Goal: Task Accomplishment & Management: Manage account settings

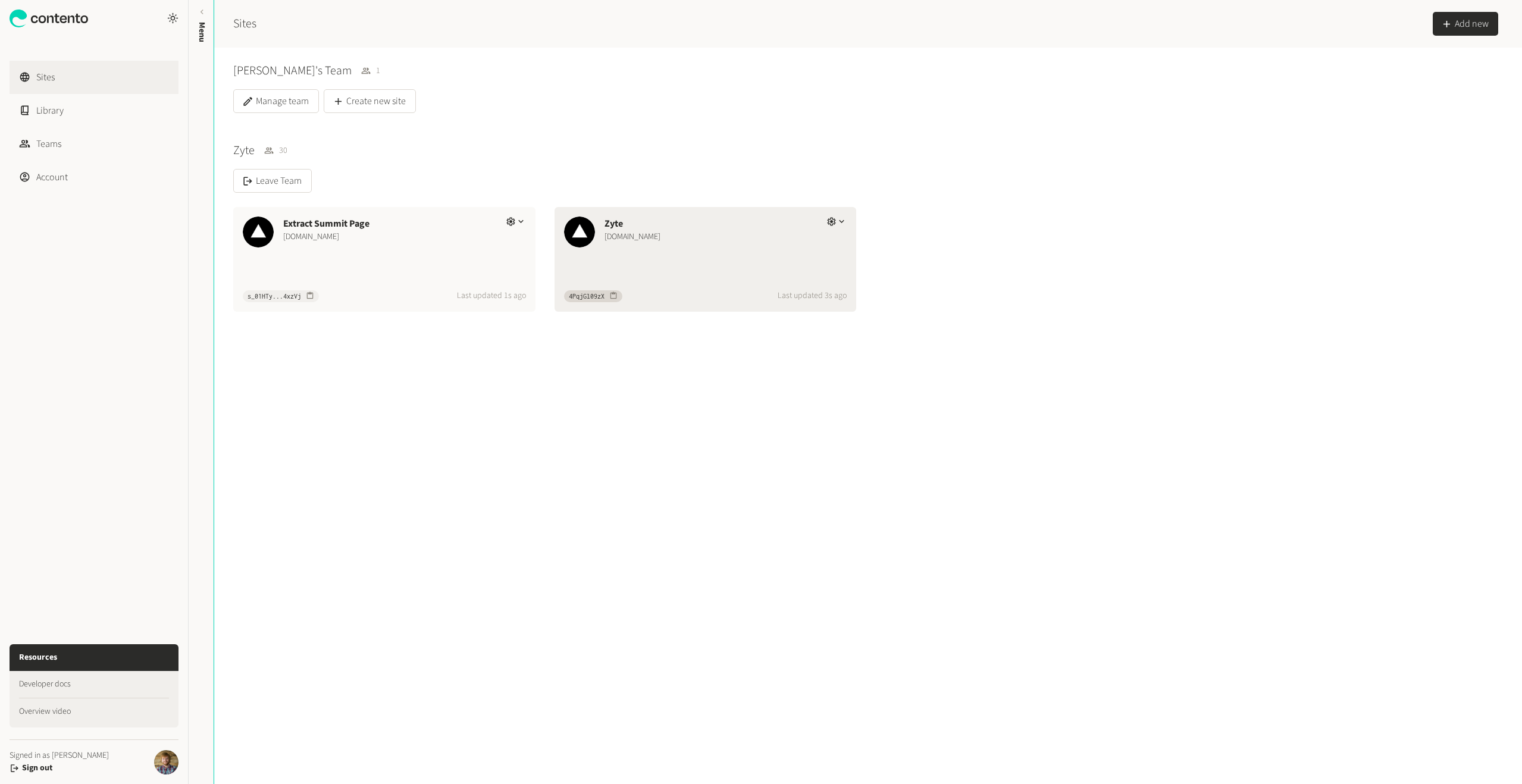
click at [658, 225] on div "Zyte" at bounding box center [711, 223] width 213 height 14
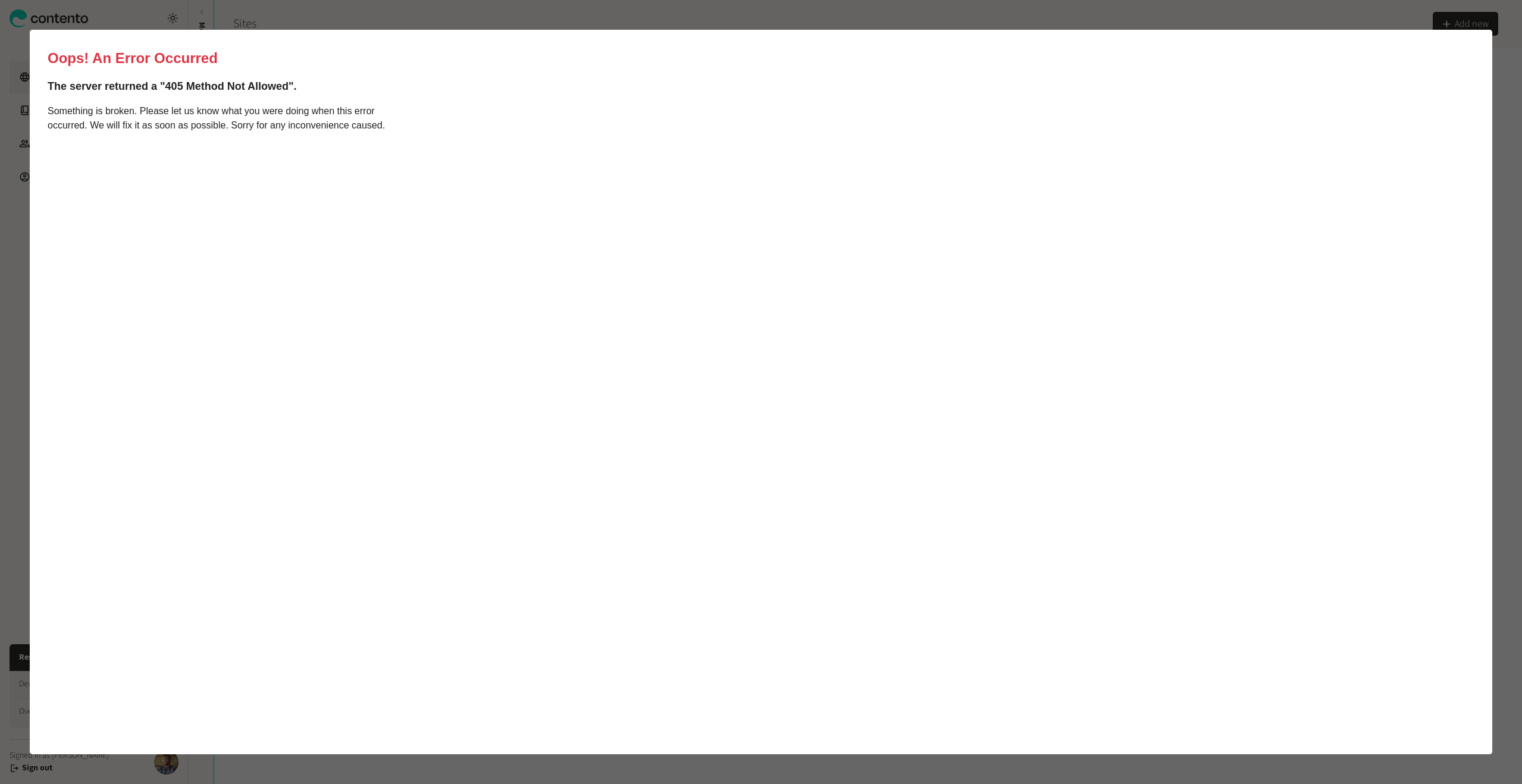
click at [255, 33] on html "Oops! An Error Occurred The server returned a "405 Method Not Allowed". Somethi…" at bounding box center [761, 392] width 1463 height 725
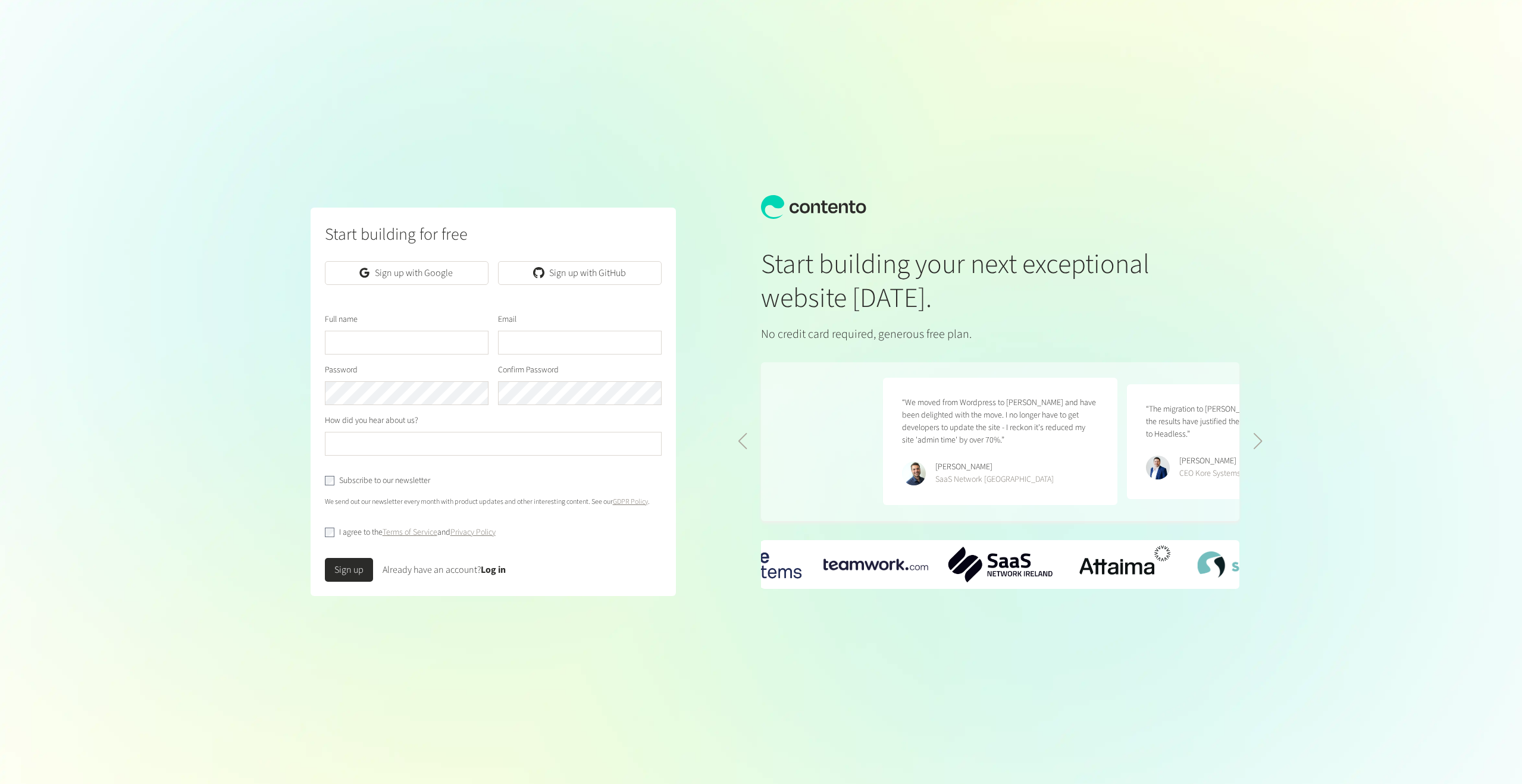
scroll to position [0, 488]
click at [404, 263] on link "Sign up with Google" at bounding box center [407, 272] width 164 height 24
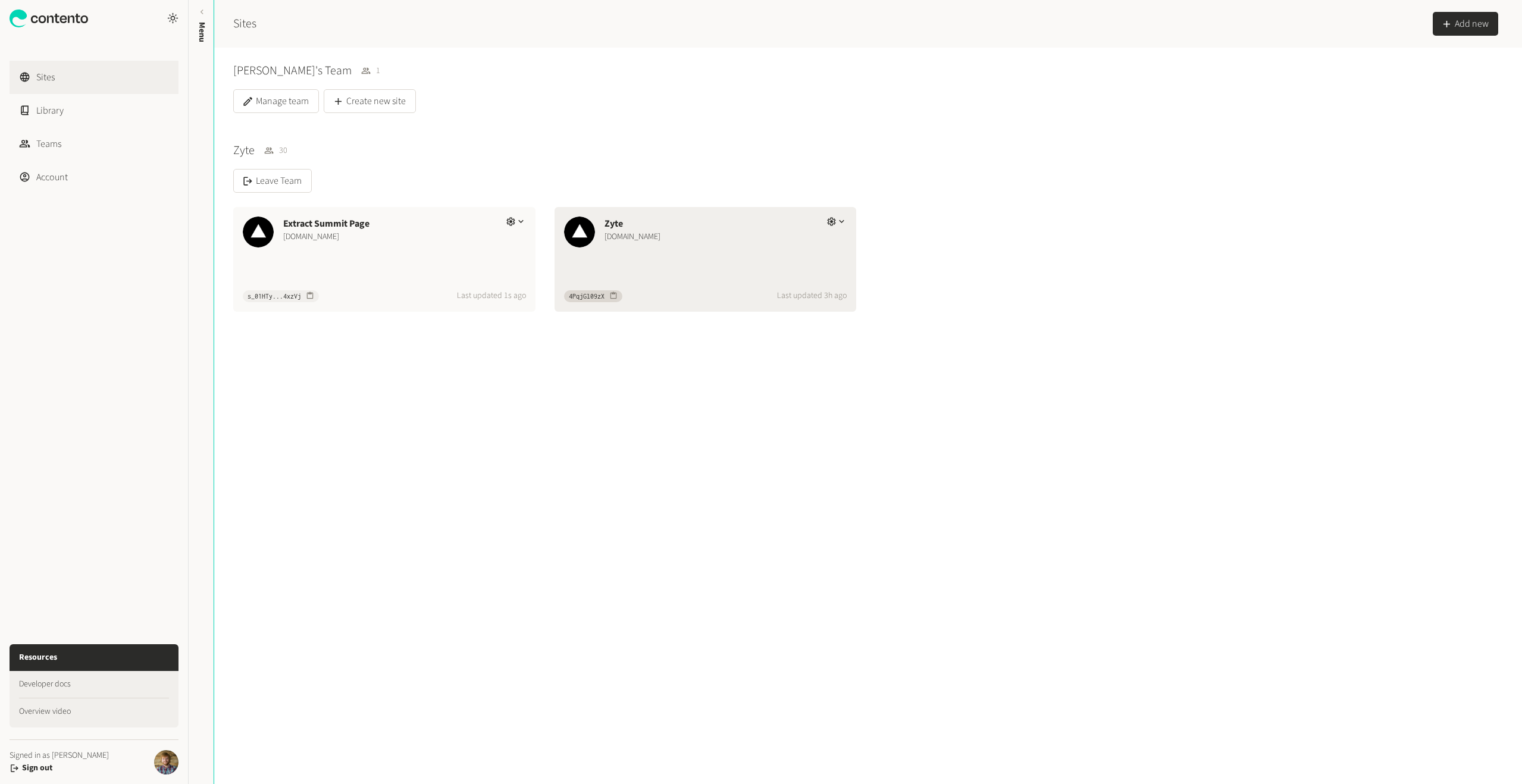
click at [652, 244] on div "Zyte [DOMAIN_NAME]" at bounding box center [711, 231] width 213 height 29
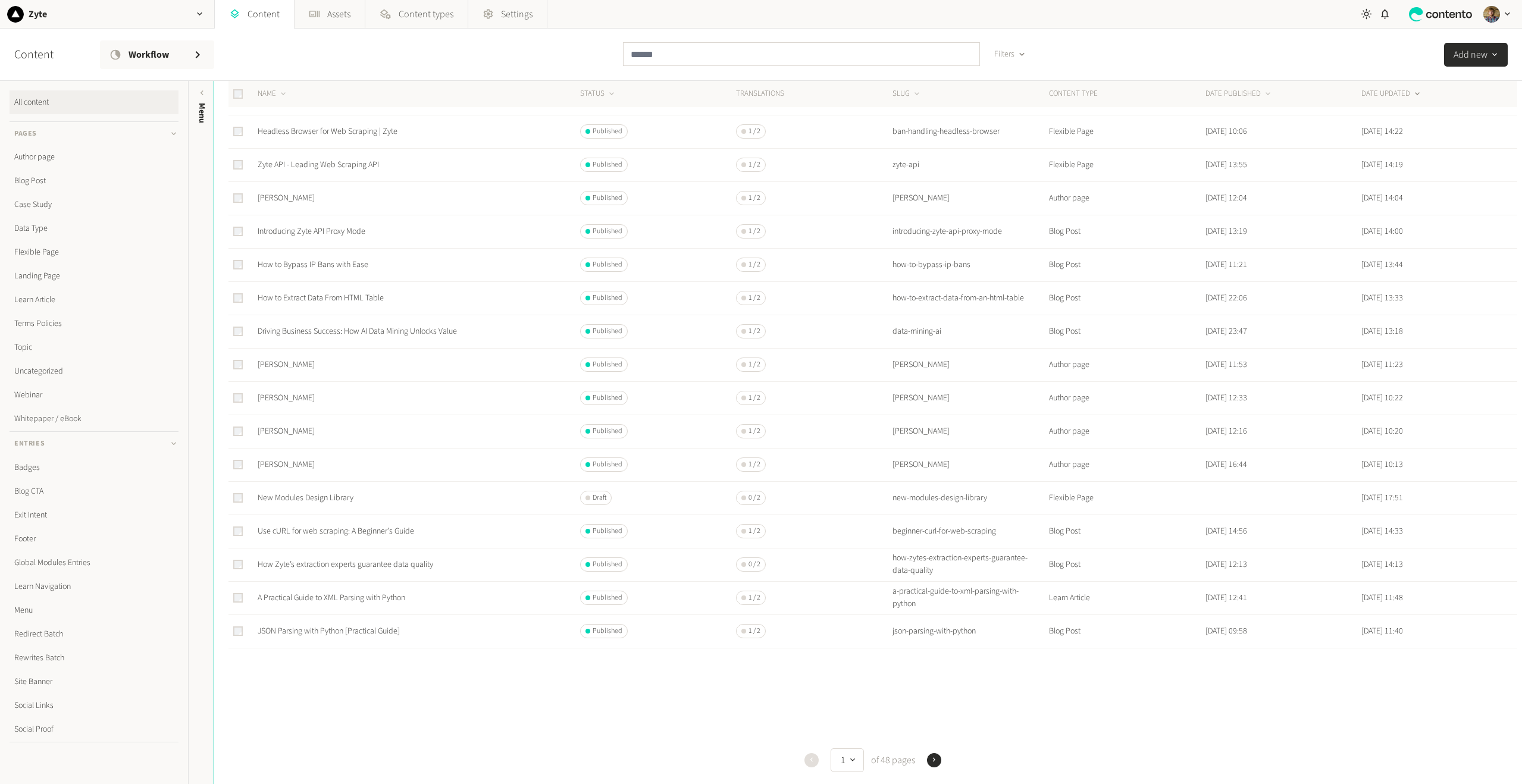
drag, startPoint x: 69, startPoint y: 104, endPoint x: 70, endPoint y: 94, distance: 10.0
click at [69, 104] on link "All content" at bounding box center [94, 102] width 169 height 24
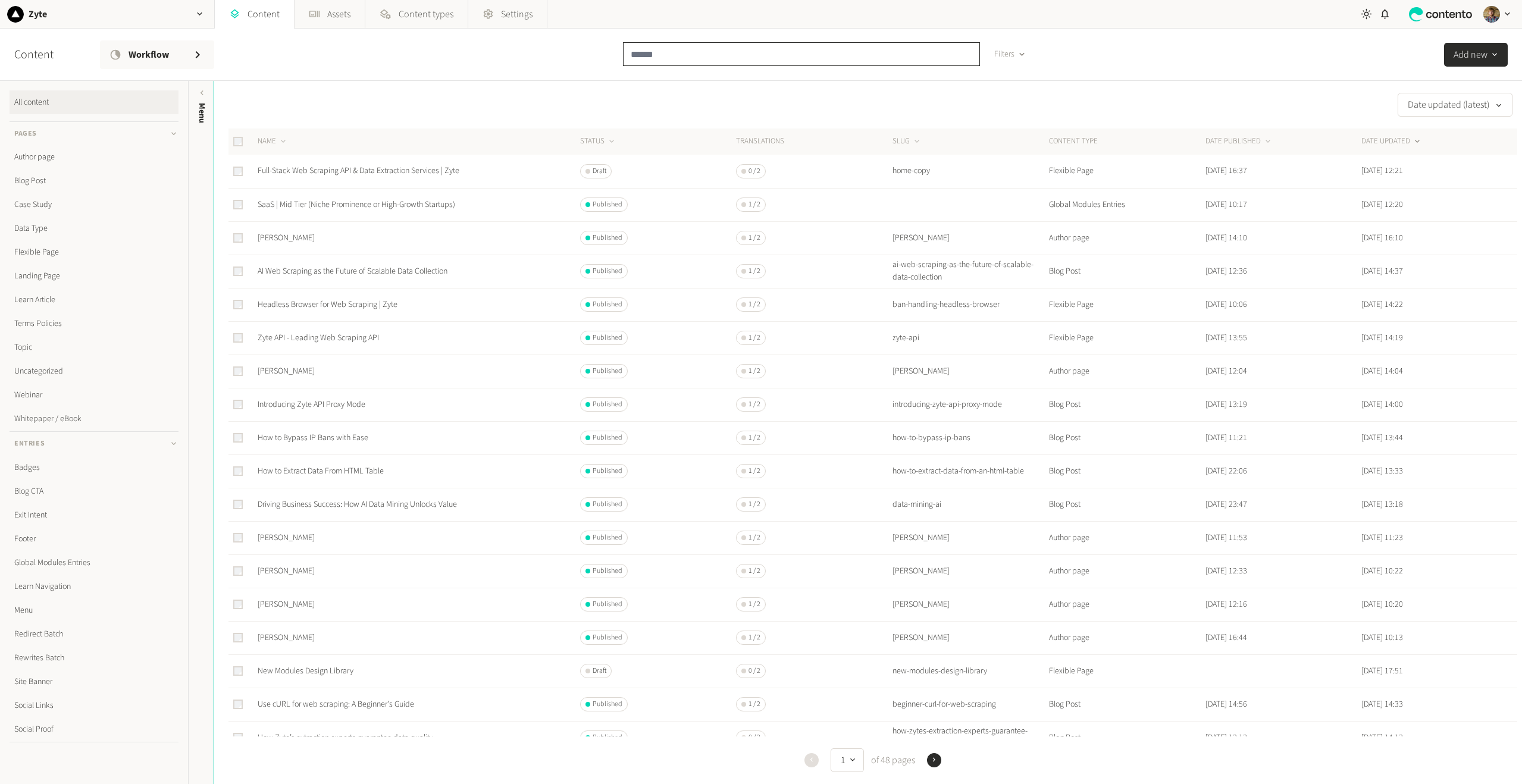
click at [653, 54] on input "text" at bounding box center [801, 53] width 357 height 24
type input "******"
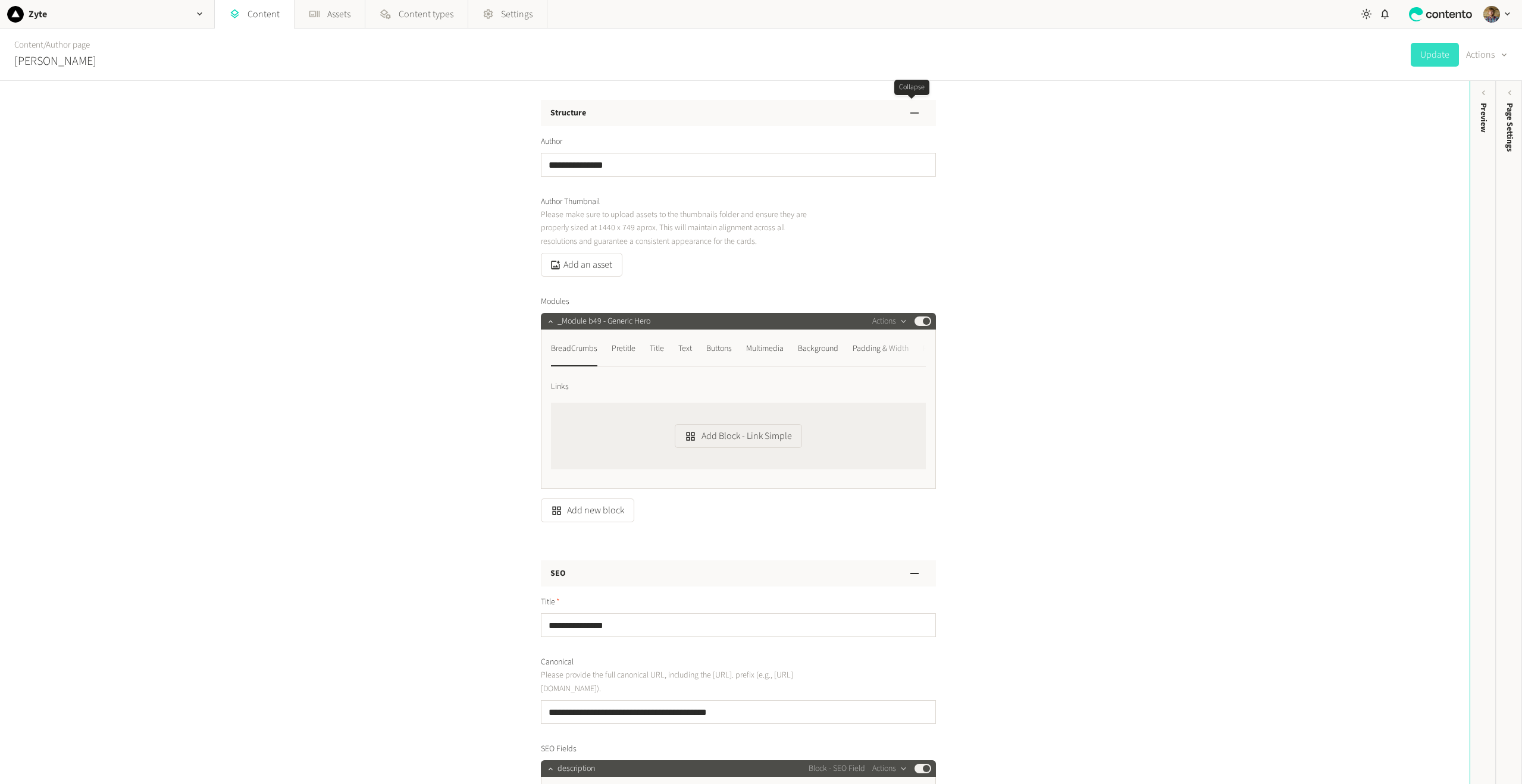
click at [915, 110] on icon "button" at bounding box center [914, 113] width 14 height 14
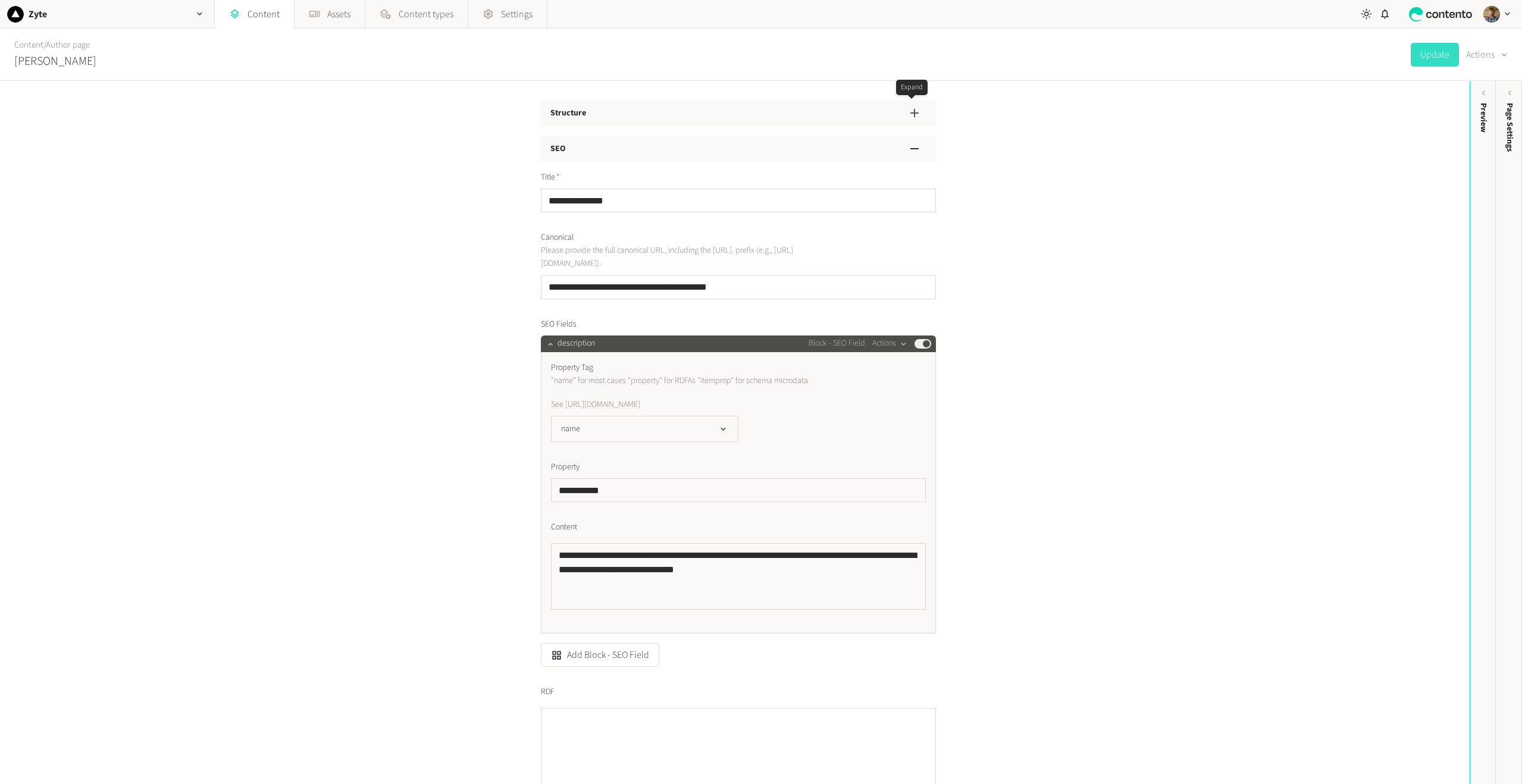
click at [915, 110] on icon "button" at bounding box center [914, 113] width 14 height 14
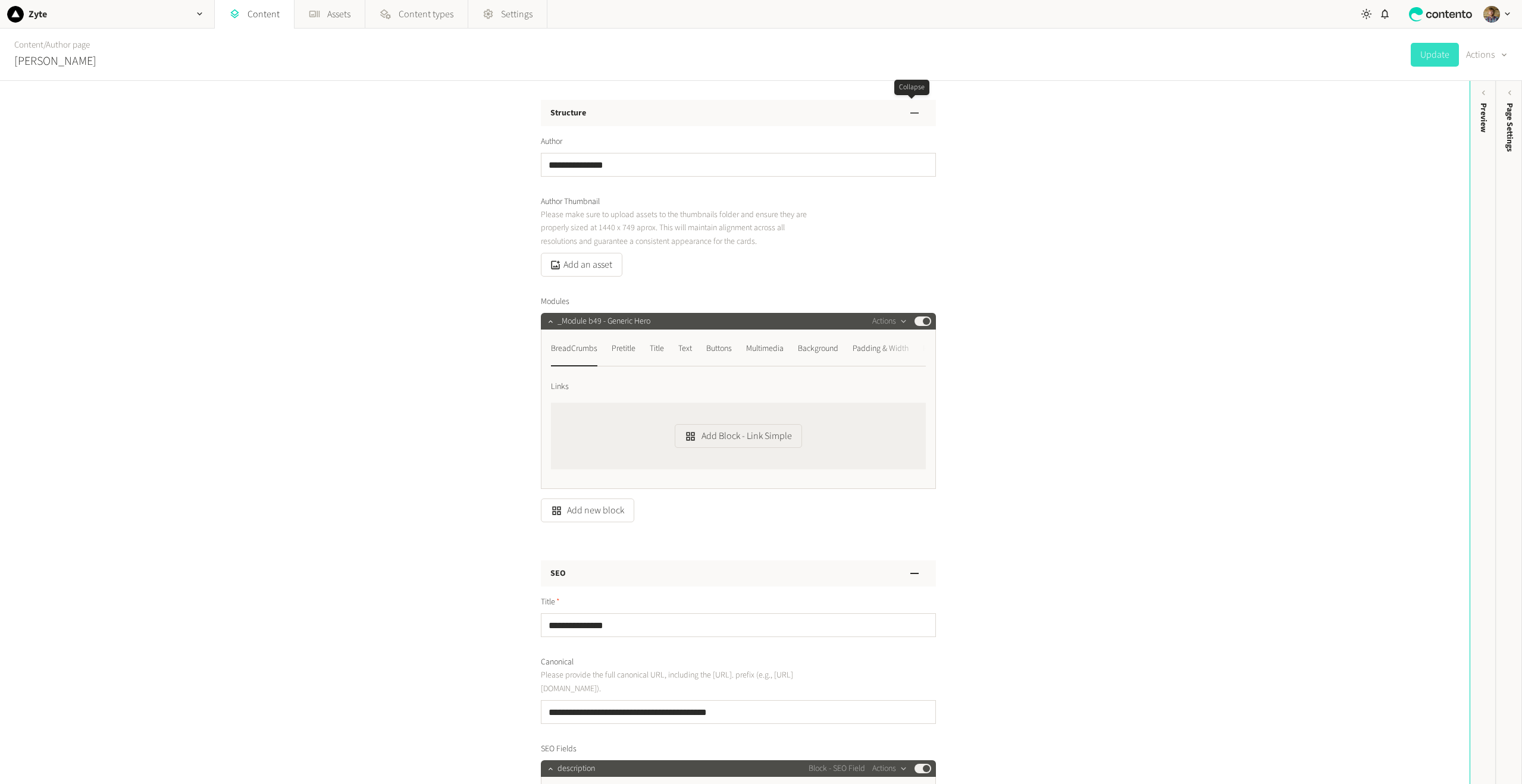
click at [915, 110] on icon "button" at bounding box center [914, 113] width 14 height 14
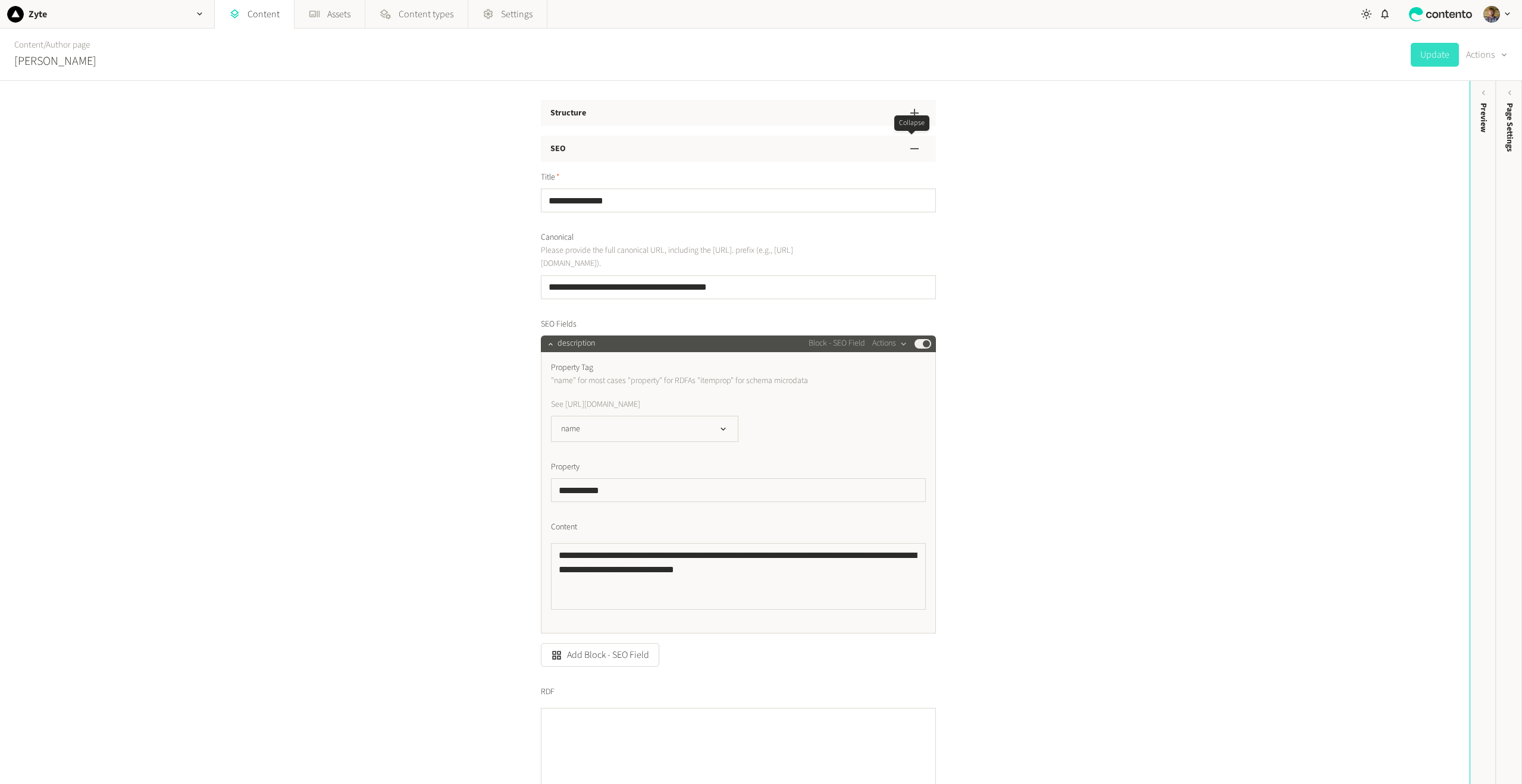
click at [919, 142] on button "button" at bounding box center [914, 148] width 24 height 24
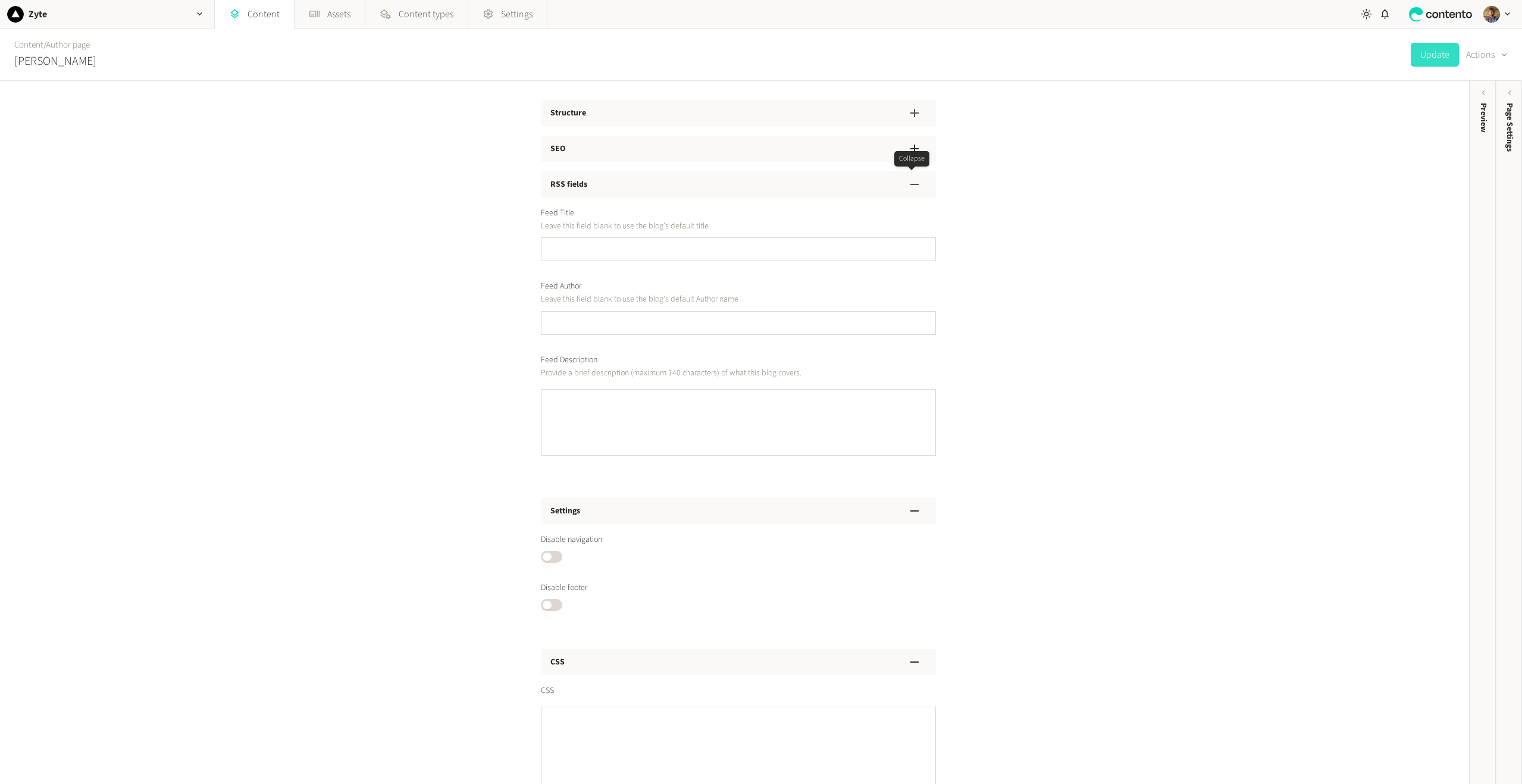
click at [914, 181] on icon "button" at bounding box center [914, 184] width 14 height 14
click at [911, 214] on icon "button" at bounding box center [914, 220] width 14 height 14
click at [920, 257] on button "button" at bounding box center [914, 255] width 24 height 24
click at [914, 298] on icon "button" at bounding box center [914, 292] width 14 height 14
click at [1496, 58] on div "button" at bounding box center [1503, 54] width 17 height 13
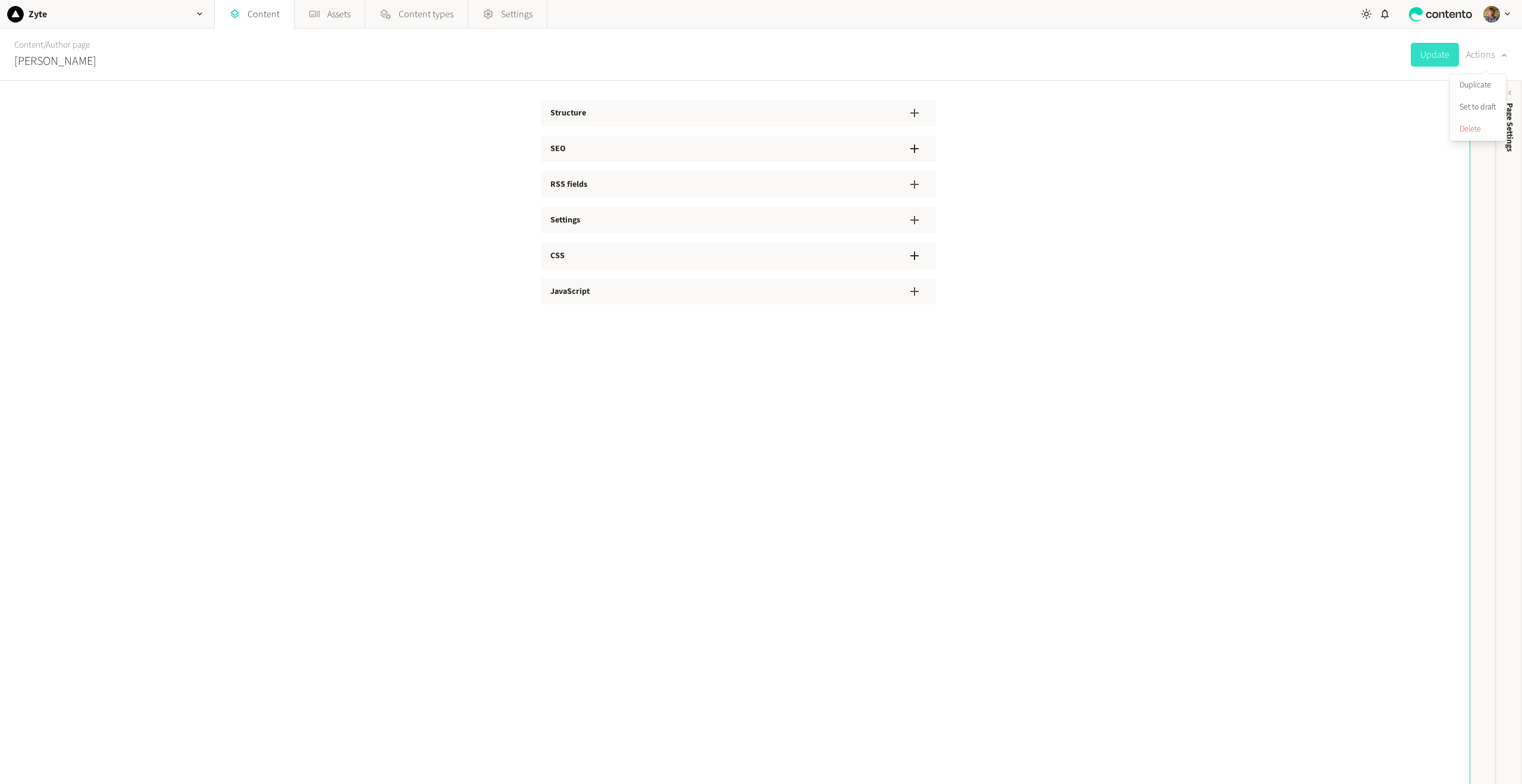
click at [1144, 237] on div "Structure SEO RSS fields Settings CSS JavaScript" at bounding box center [735, 432] width 1469 height 703
click at [260, 19] on link "Content" at bounding box center [254, 14] width 79 height 29
click at [36, 46] on link "Content" at bounding box center [29, 45] width 29 height 12
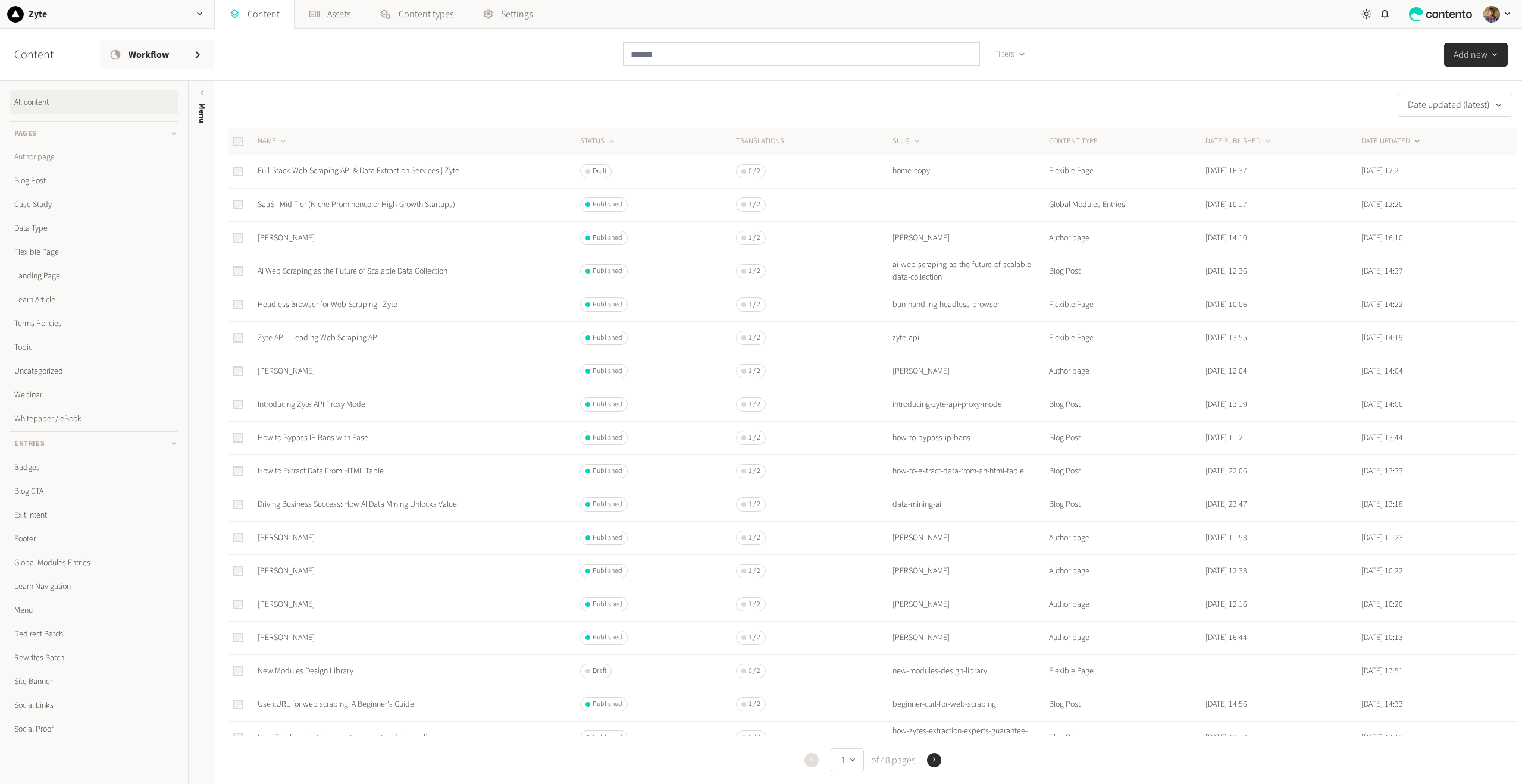
click at [42, 159] on link "Author page" at bounding box center [94, 157] width 169 height 24
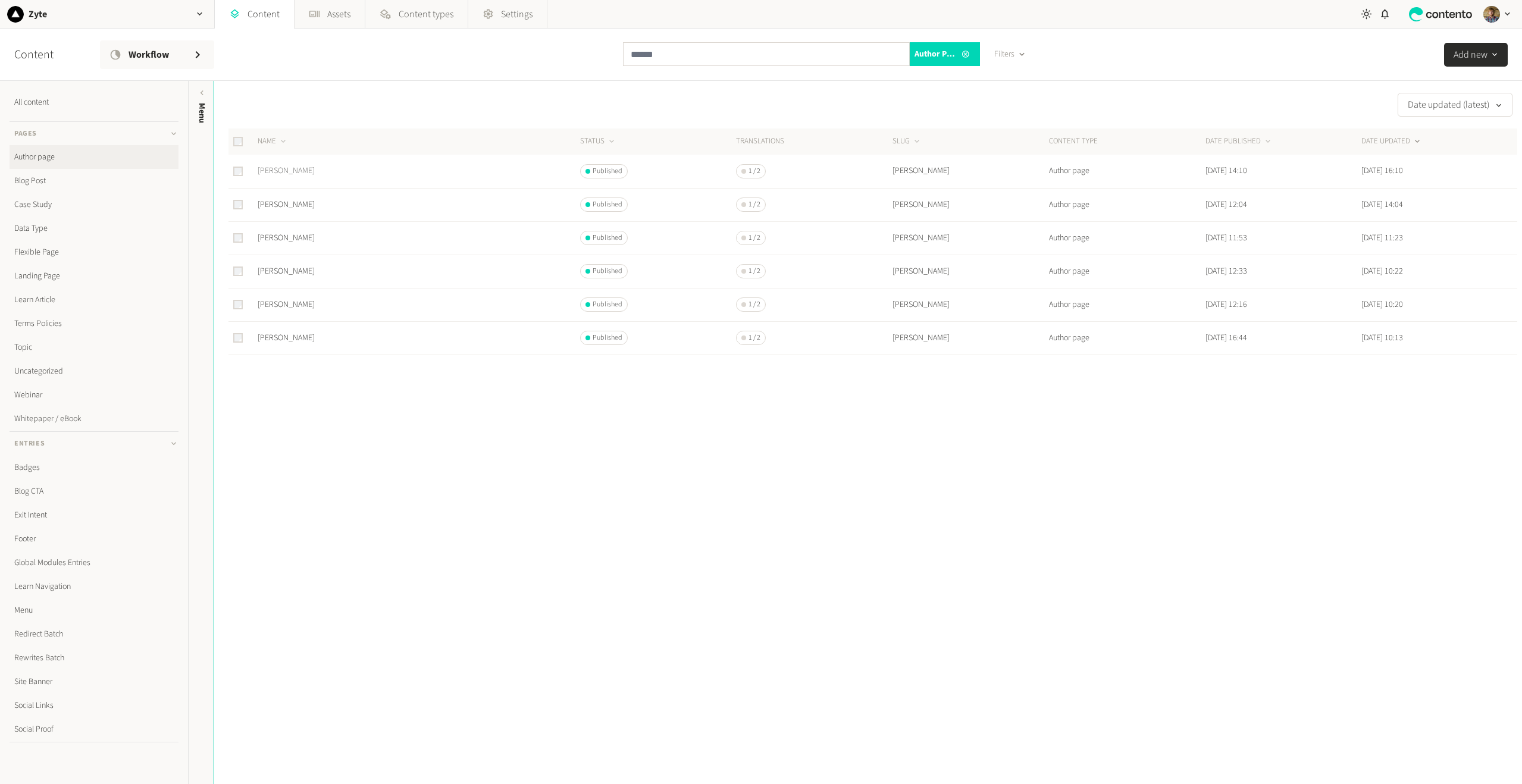
click at [298, 170] on link "[PERSON_NAME]" at bounding box center [286, 171] width 57 height 12
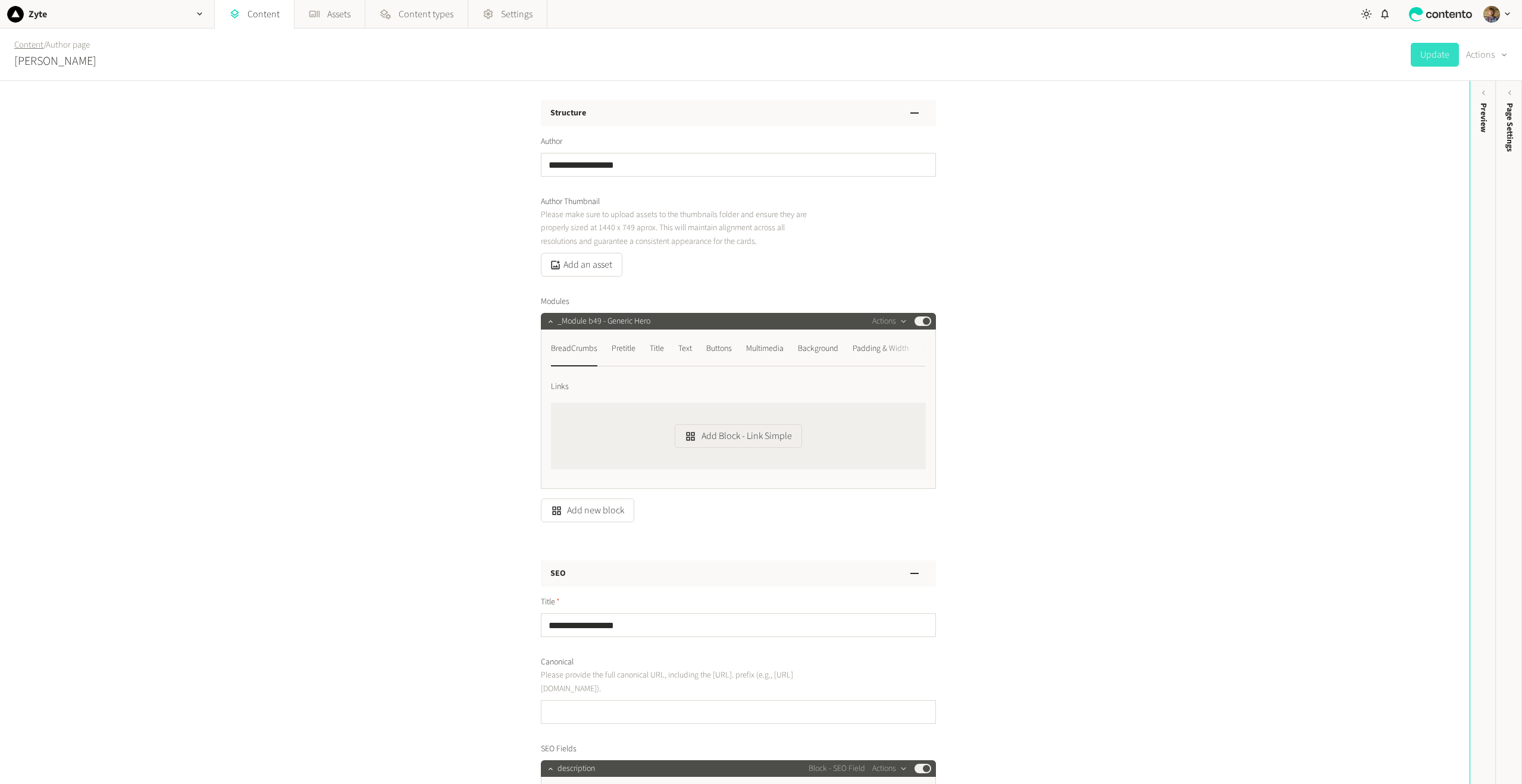
click at [30, 43] on link "Content" at bounding box center [29, 45] width 29 height 12
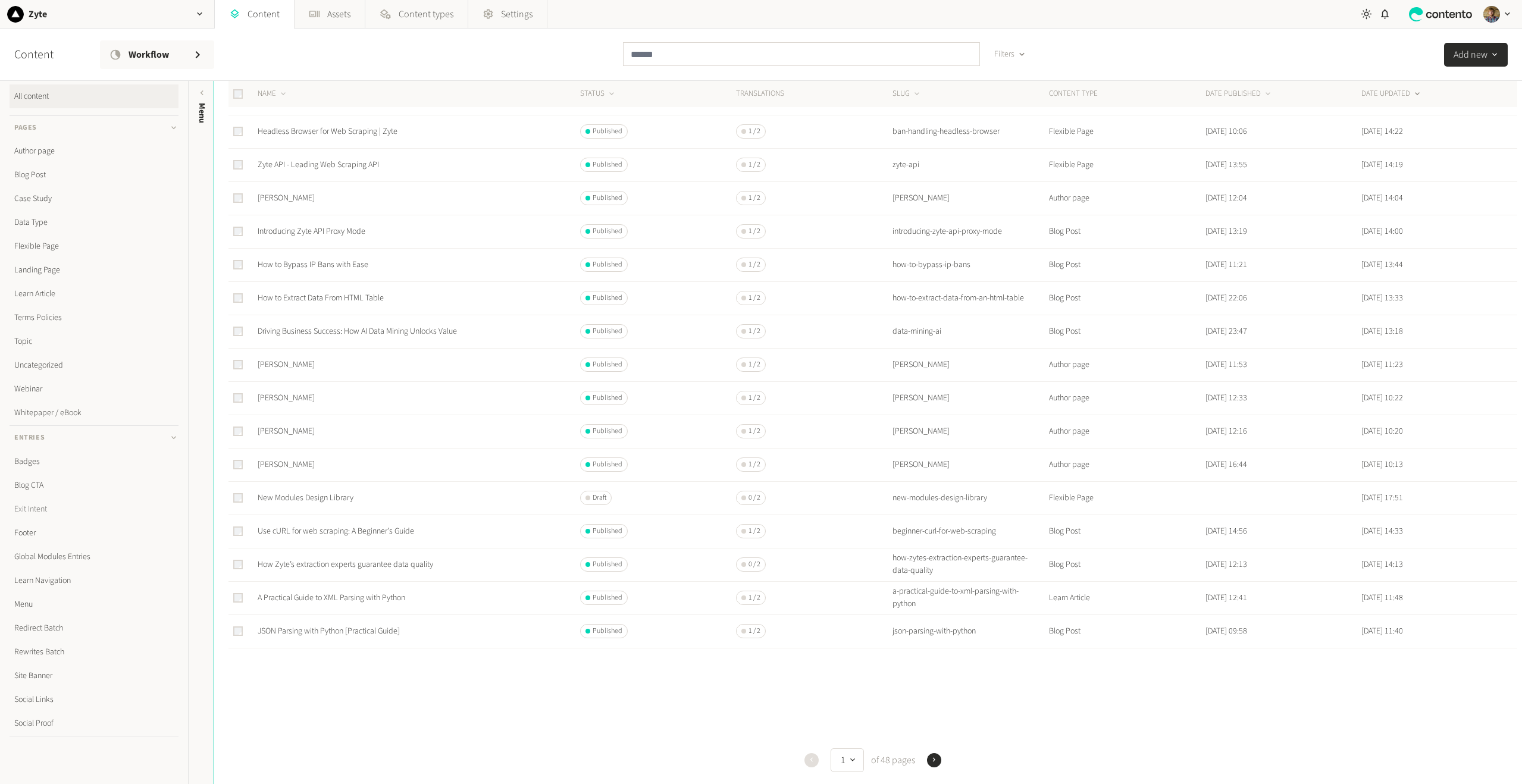
scroll to position [15, 0]
click at [45, 668] on link "Site Banner" at bounding box center [94, 666] width 169 height 24
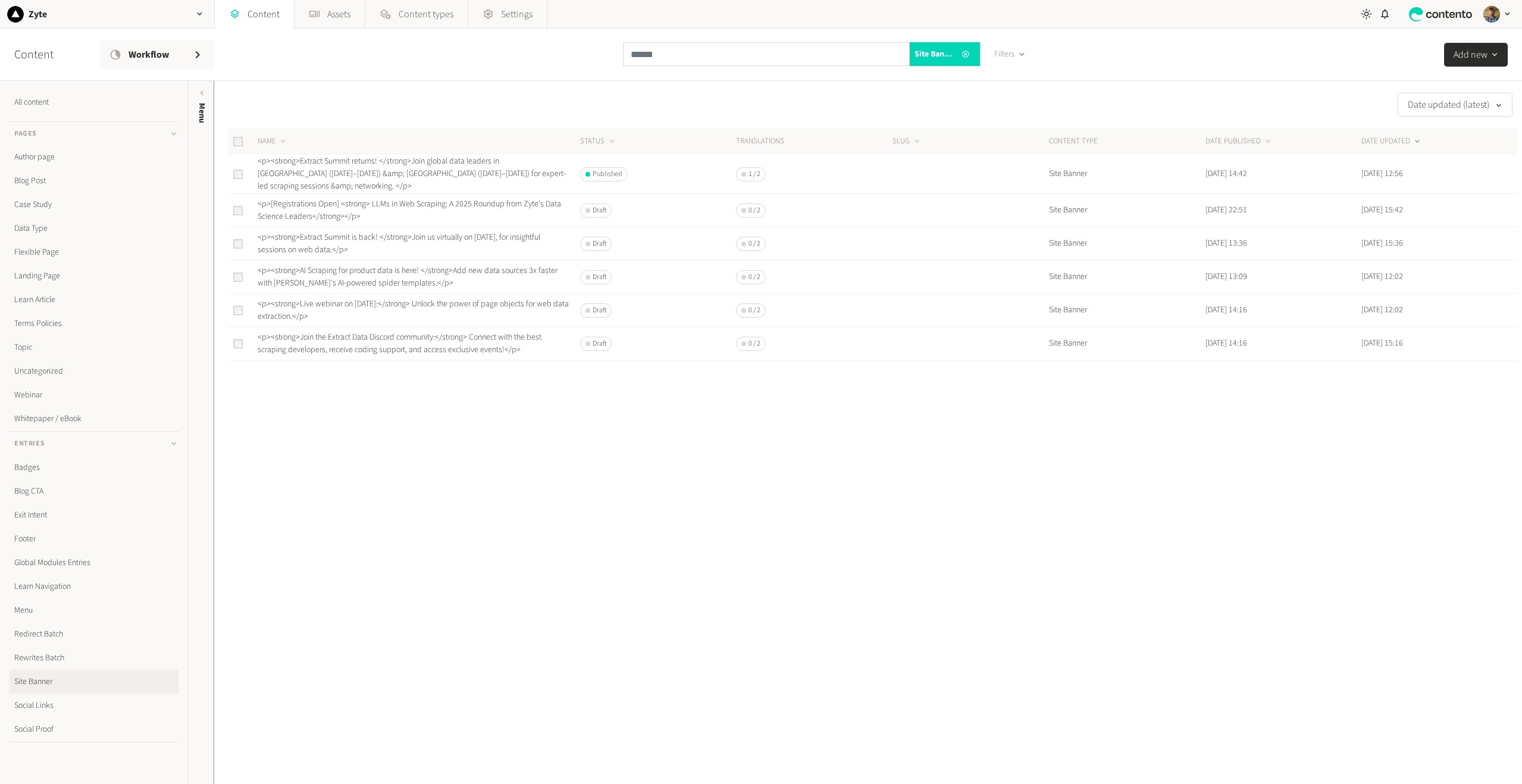
click at [1491, 52] on icon "button" at bounding box center [1495, 55] width 10 height 10
click at [1417, 118] on li "Site Banner" at bounding box center [1441, 116] width 132 height 24
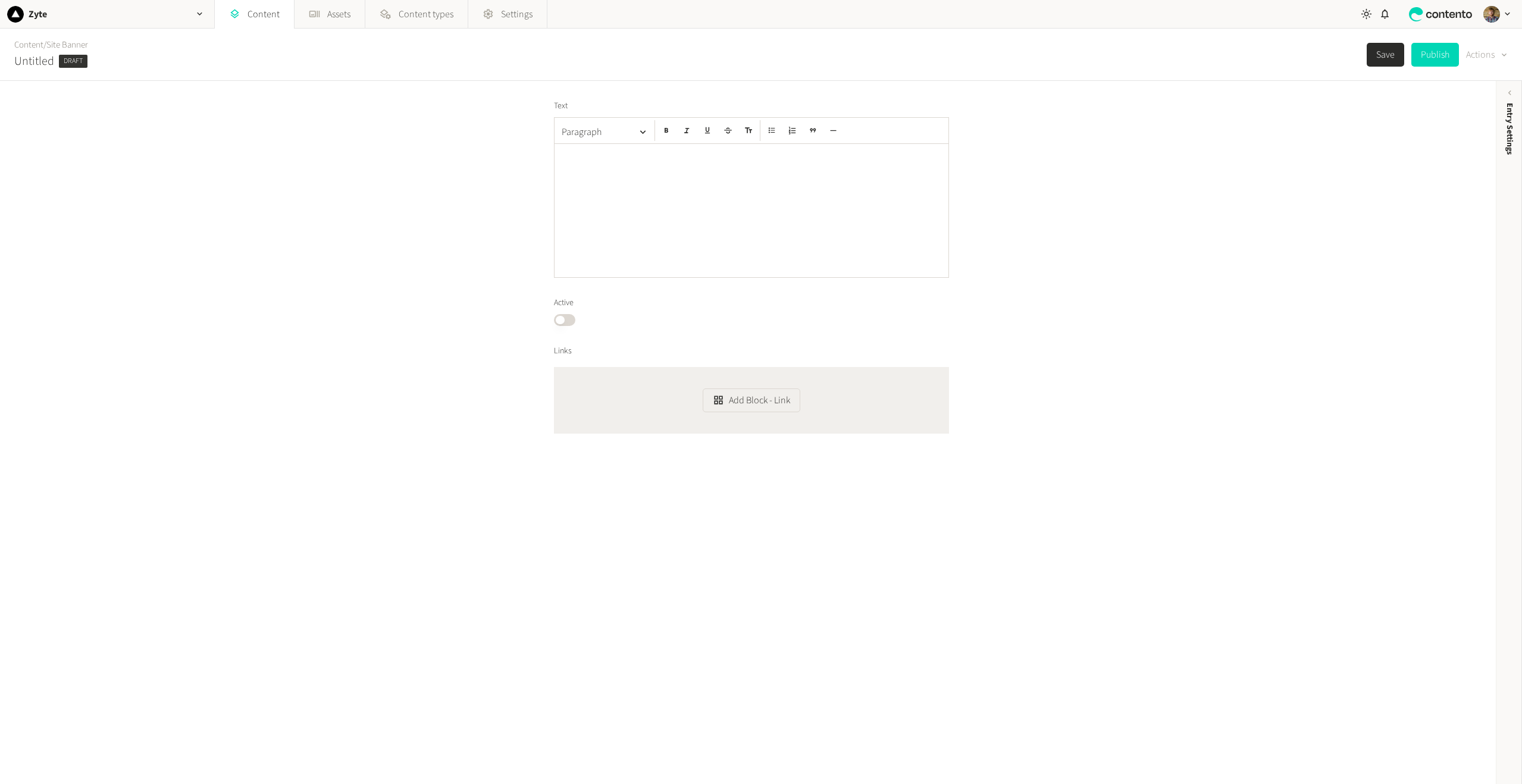
click at [1504, 63] on button "Actions" at bounding box center [1486, 54] width 42 height 24
click at [1227, 241] on div "Text Paragraph Active Published Links Add Block - Link" at bounding box center [748, 432] width 1496 height 703
click at [557, 318] on button "Published" at bounding box center [565, 320] width 21 height 12
click at [560, 320] on button "Published" at bounding box center [565, 320] width 21 height 12
click at [44, 60] on h2 "Untitled" at bounding box center [34, 61] width 40 height 18
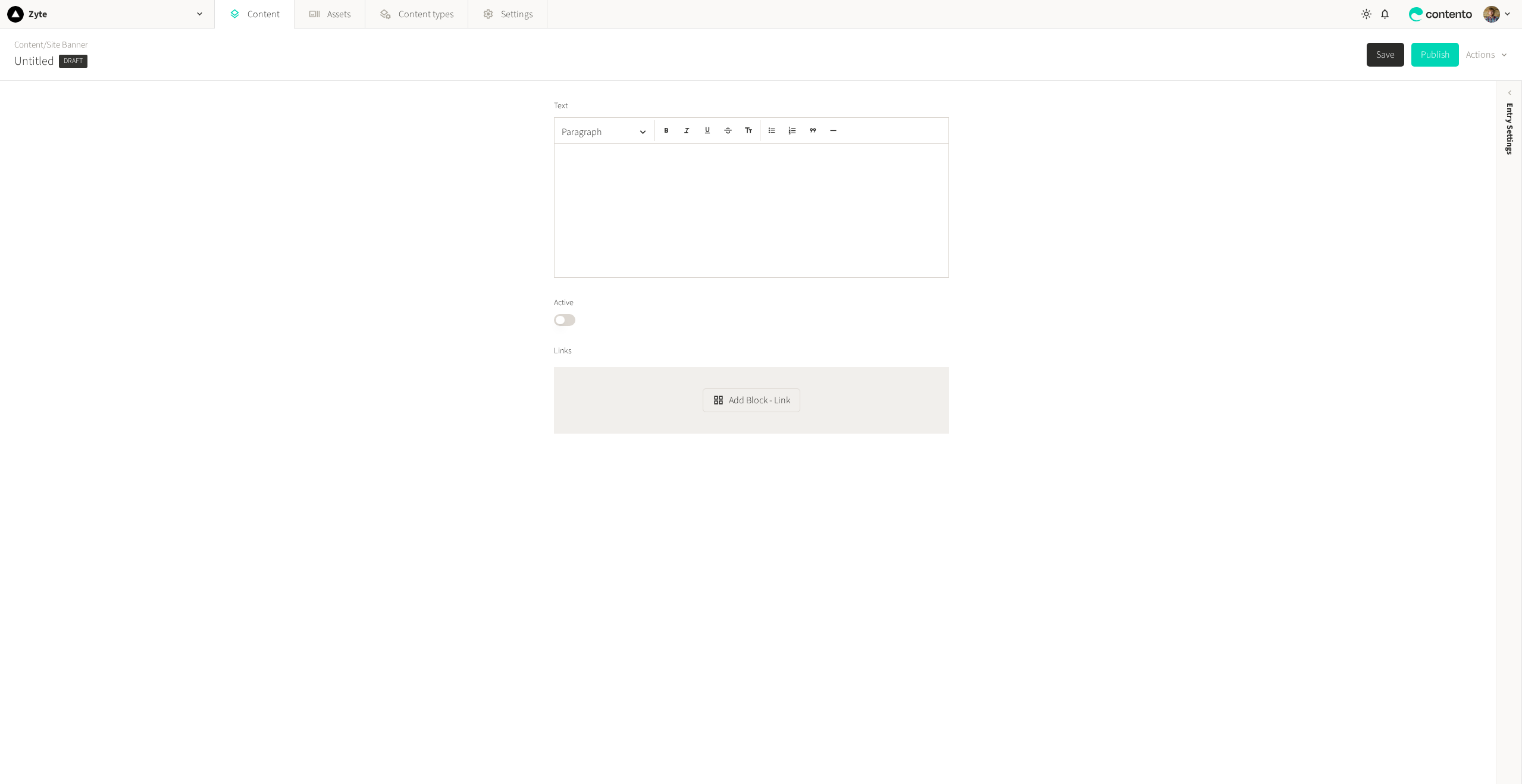
click at [41, 56] on h2 "Untitled" at bounding box center [34, 61] width 40 height 18
click at [32, 62] on h2 "Untitled" at bounding box center [34, 61] width 40 height 18
click at [1262, 205] on div "Text Paragraph Active Published Links Add Block - Link" at bounding box center [748, 432] width 1496 height 703
click at [605, 172] on div at bounding box center [751, 210] width 394 height 133
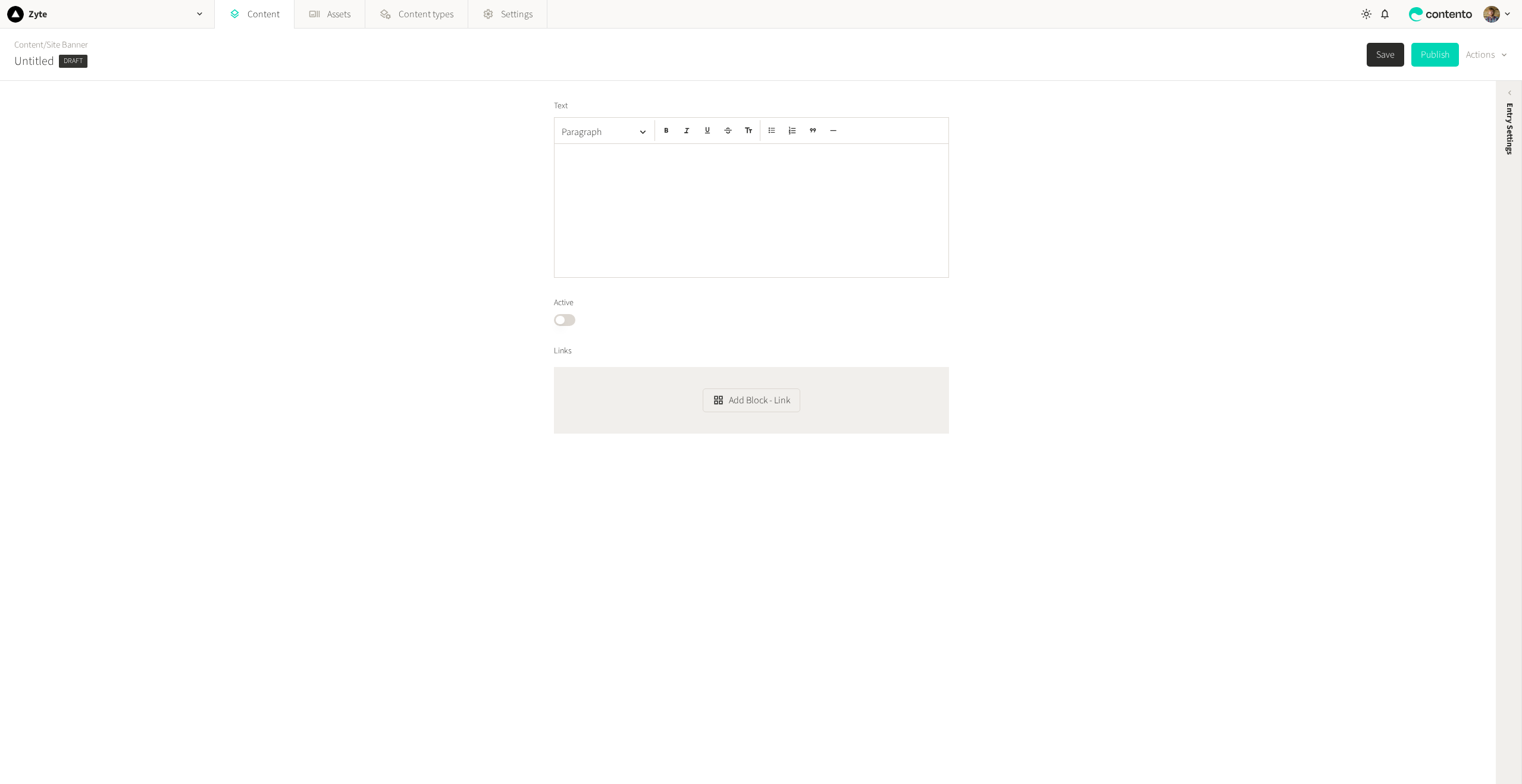
click at [1501, 190] on div "Entry Settings" at bounding box center [1509, 195] width 26 height 214
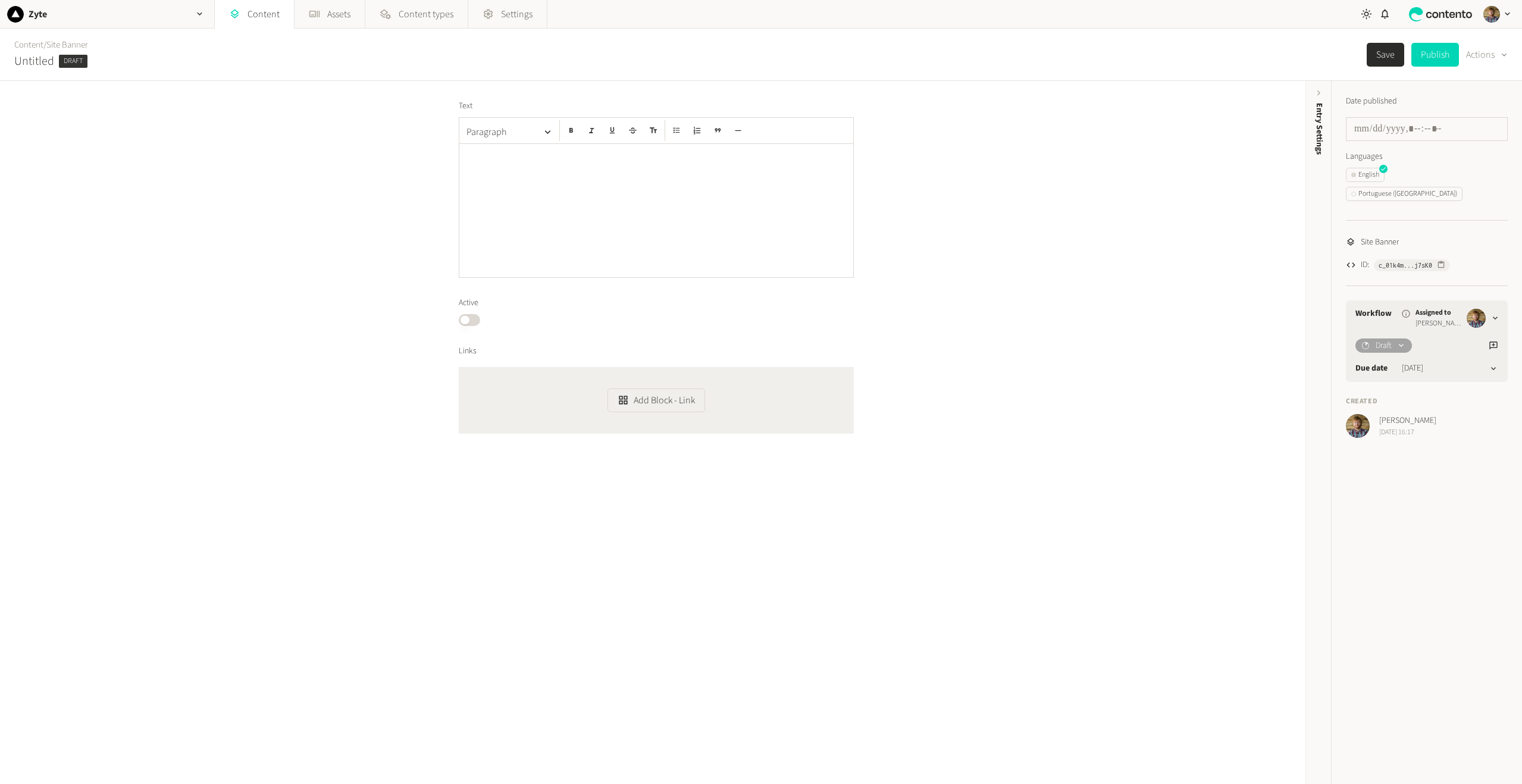
click at [1403, 344] on icon at bounding box center [1401, 346] width 5 height 3
click at [1450, 627] on div "Date published Languages English Portuguese (Brazil) Site Banner ID: c_01k4m...…" at bounding box center [1427, 432] width 190 height 703
click at [615, 222] on div at bounding box center [656, 210] width 394 height 133
drag, startPoint x: 617, startPoint y: 197, endPoint x: 634, endPoint y: 137, distance: 62.4
click at [617, 197] on div "**********" at bounding box center [656, 210] width 394 height 133
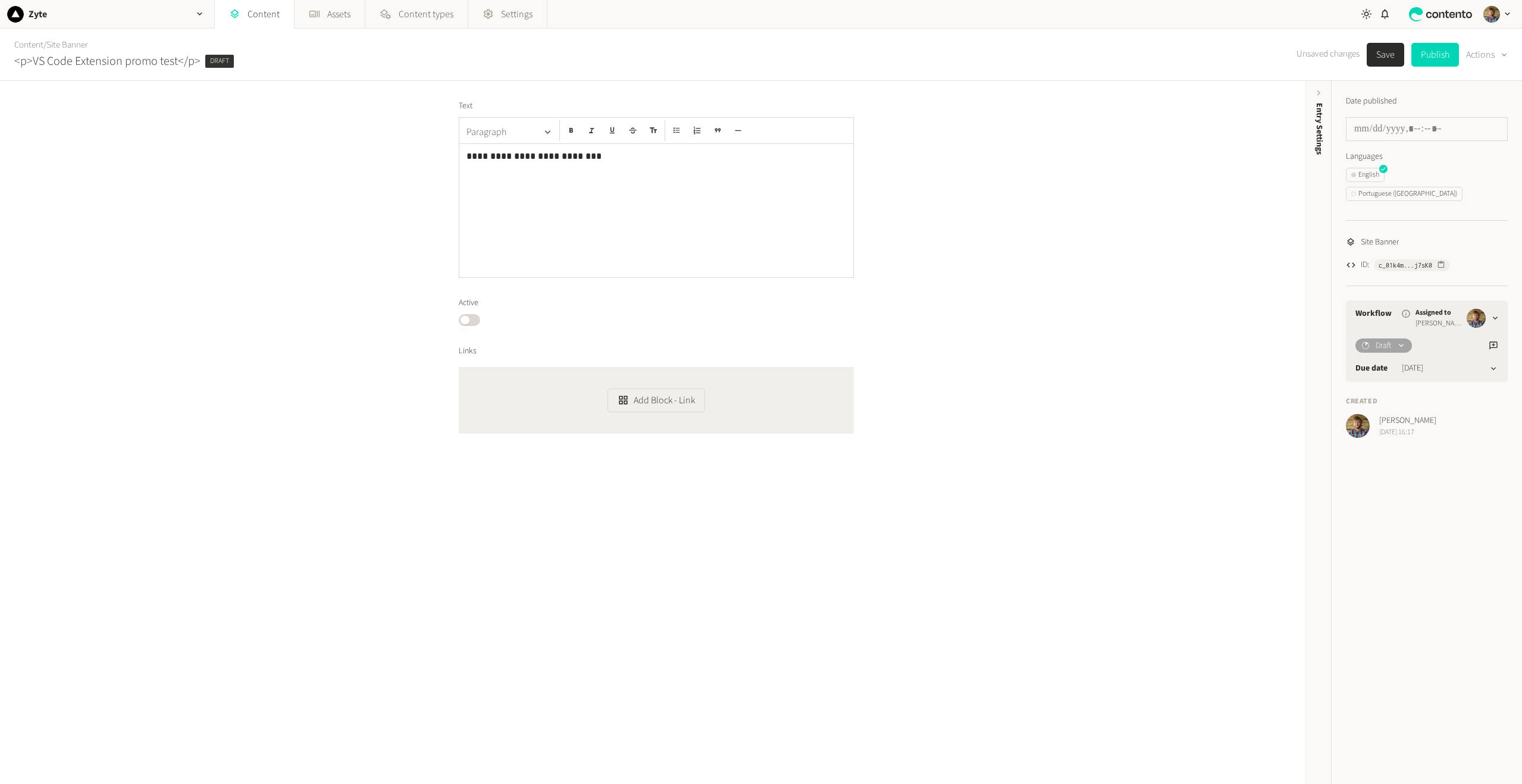
click at [542, 137] on icon "button" at bounding box center [547, 132] width 11 height 11
click at [542, 132] on icon "button" at bounding box center [547, 132] width 11 height 11
click at [1036, 234] on div "**********" at bounding box center [653, 432] width 1305 height 703
click at [1381, 53] on button "Save" at bounding box center [1385, 54] width 37 height 24
click at [1512, 55] on div "Content / Site Banner <p>VS Code Extension promo test</p> Draft Save Publish Ac…" at bounding box center [761, 55] width 1522 height 53
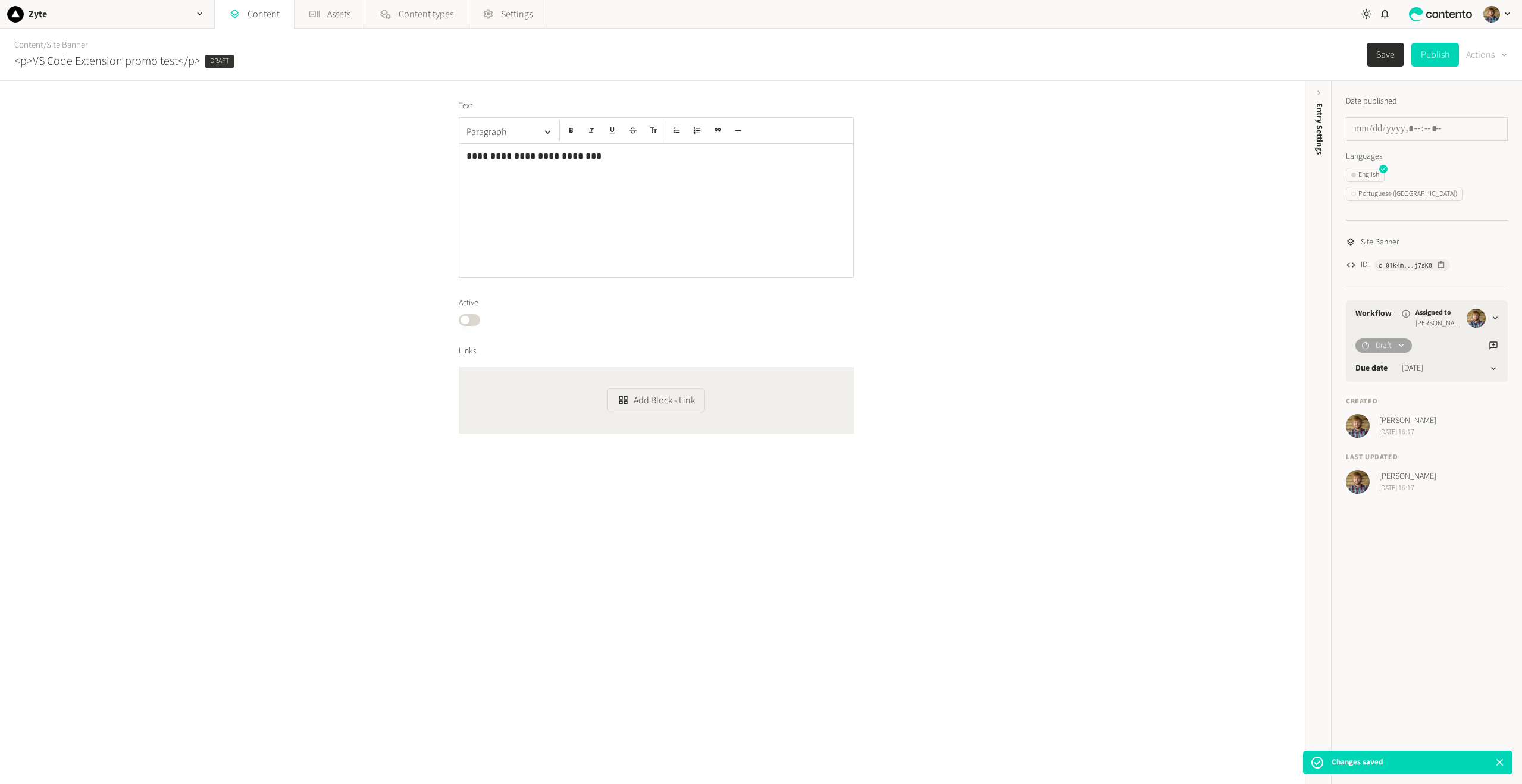
click at [1498, 54] on div "button" at bounding box center [1503, 55] width 12 height 11
click at [1498, 53] on div "button" at bounding box center [1503, 55] width 12 height 11
click at [1403, 341] on icon at bounding box center [1401, 346] width 10 height 10
click at [1406, 572] on div "Date published Languages English Portuguese (Brazil) Site Banner ID: c_01k4m...…" at bounding box center [1427, 432] width 190 height 703
click at [1498, 763] on icon at bounding box center [1499, 762] width 11 height 11
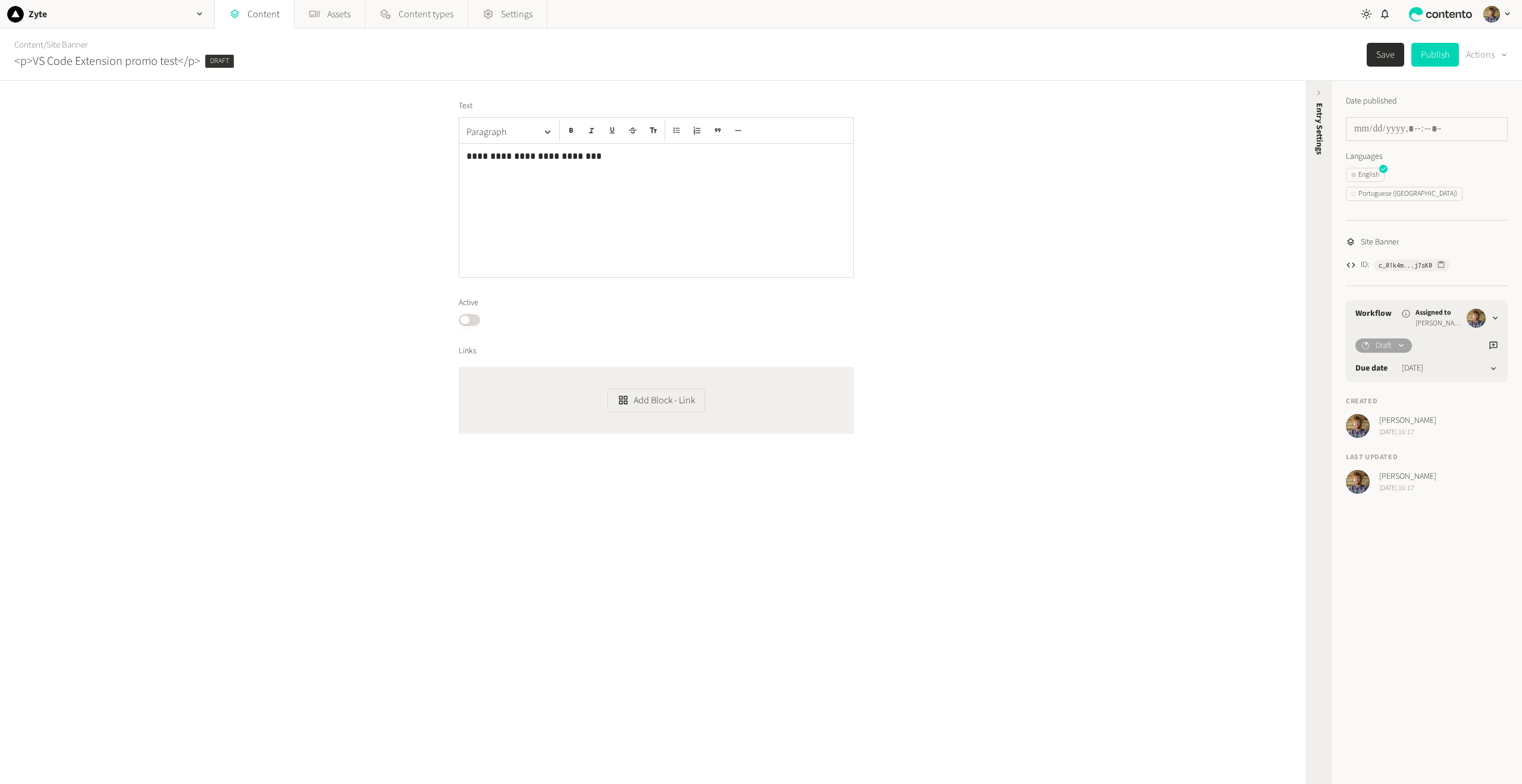
click at [1316, 493] on div "Entry Settings" at bounding box center [1318, 432] width 26 height 703
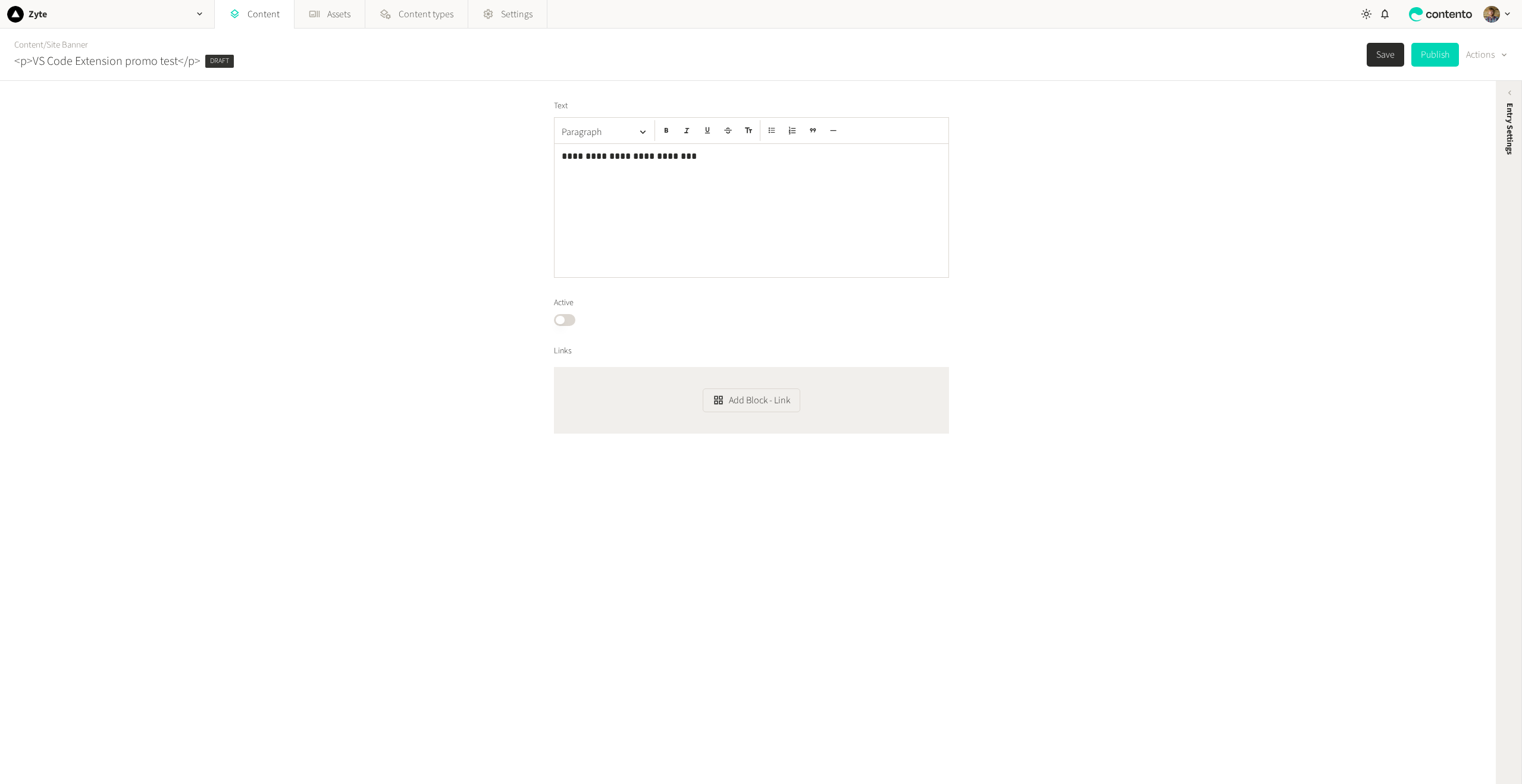
click at [1511, 201] on div "Entry Settings" at bounding box center [1509, 195] width 26 height 214
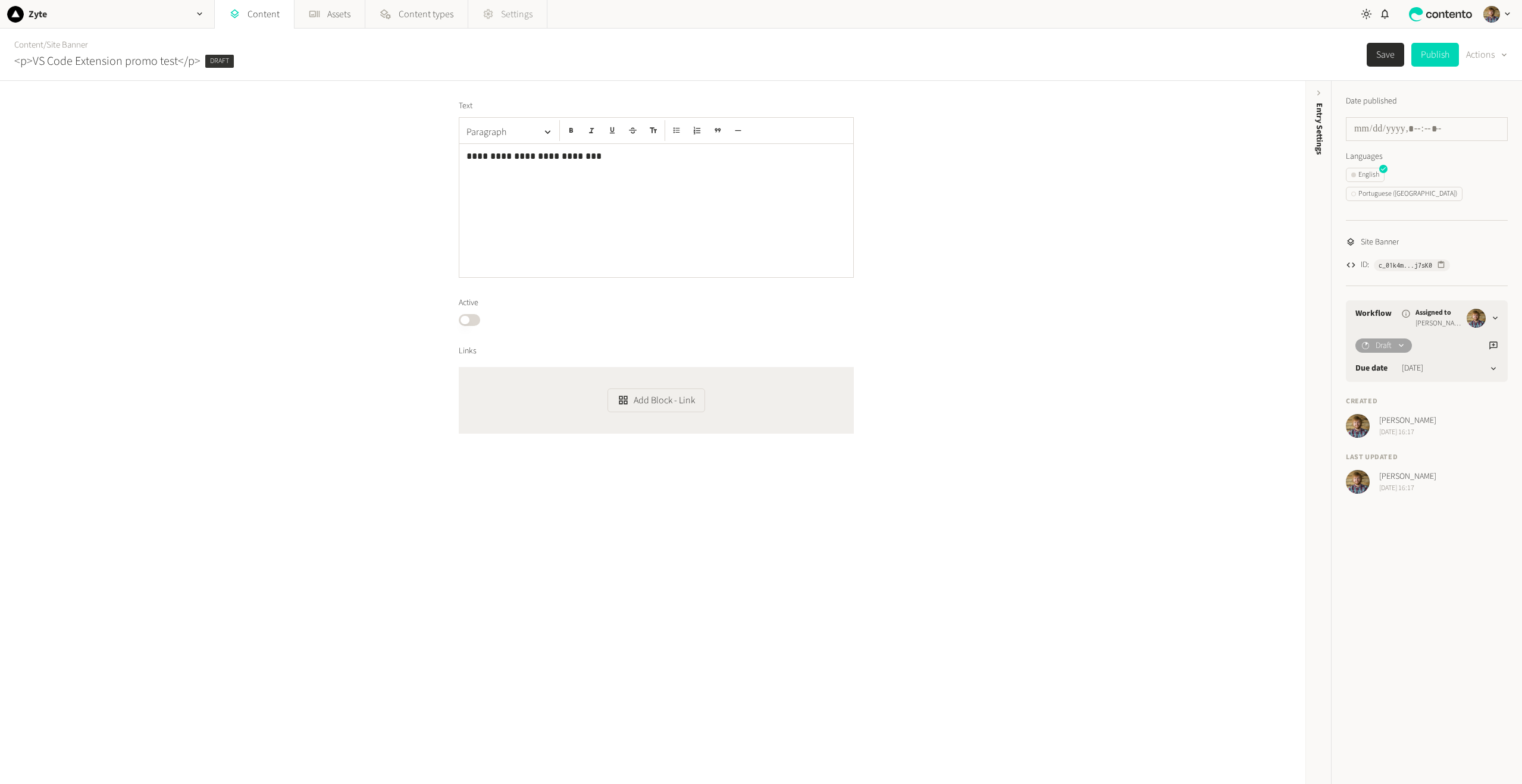
click at [496, 18] on link "Settings" at bounding box center [507, 14] width 78 height 29
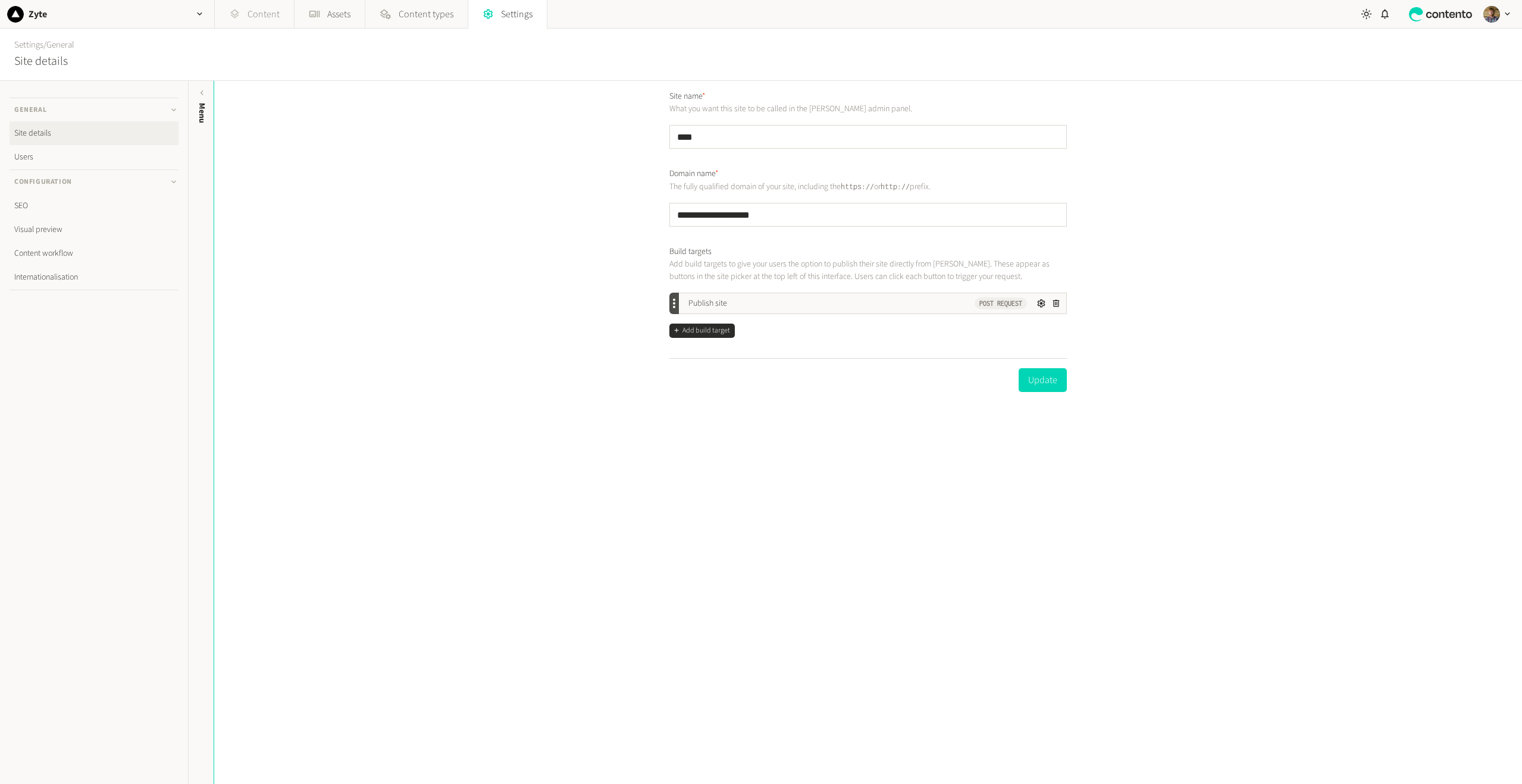
click at [244, 12] on link "Content" at bounding box center [254, 14] width 79 height 29
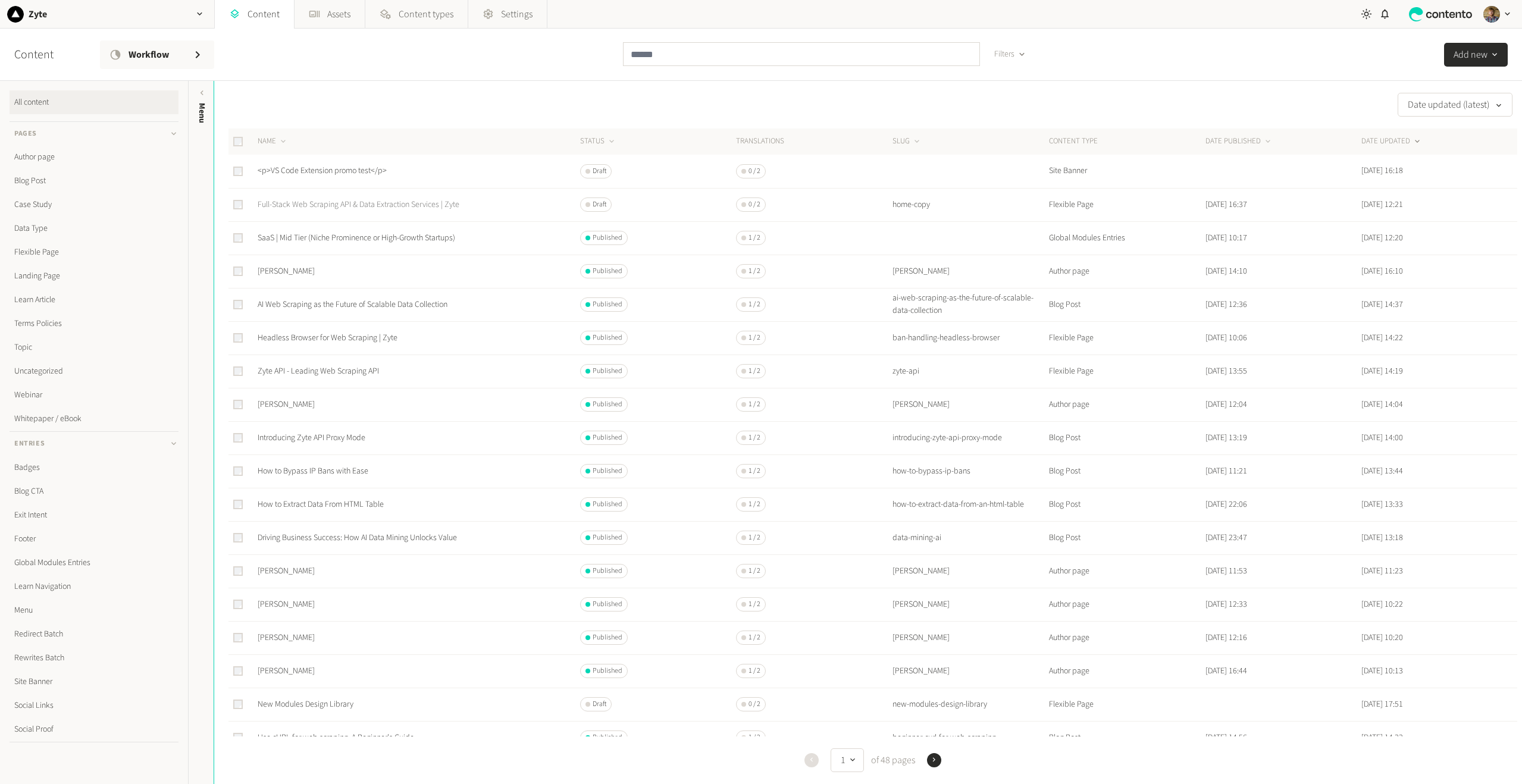
click at [314, 204] on link "Full-Stack Web Scraping API & Data Extraction Services | Zyte" at bounding box center [358, 205] width 202 height 12
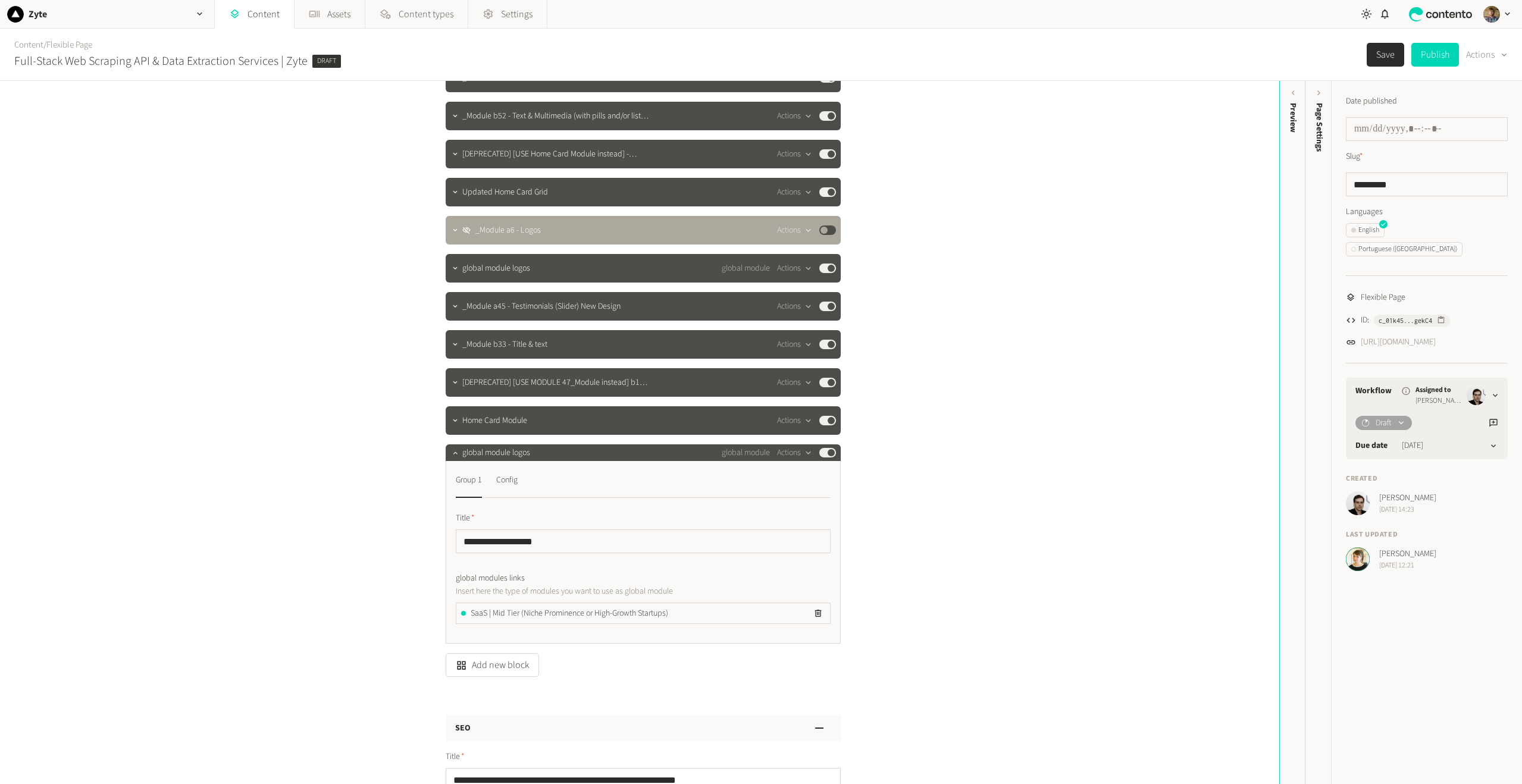
scroll to position [416, 0]
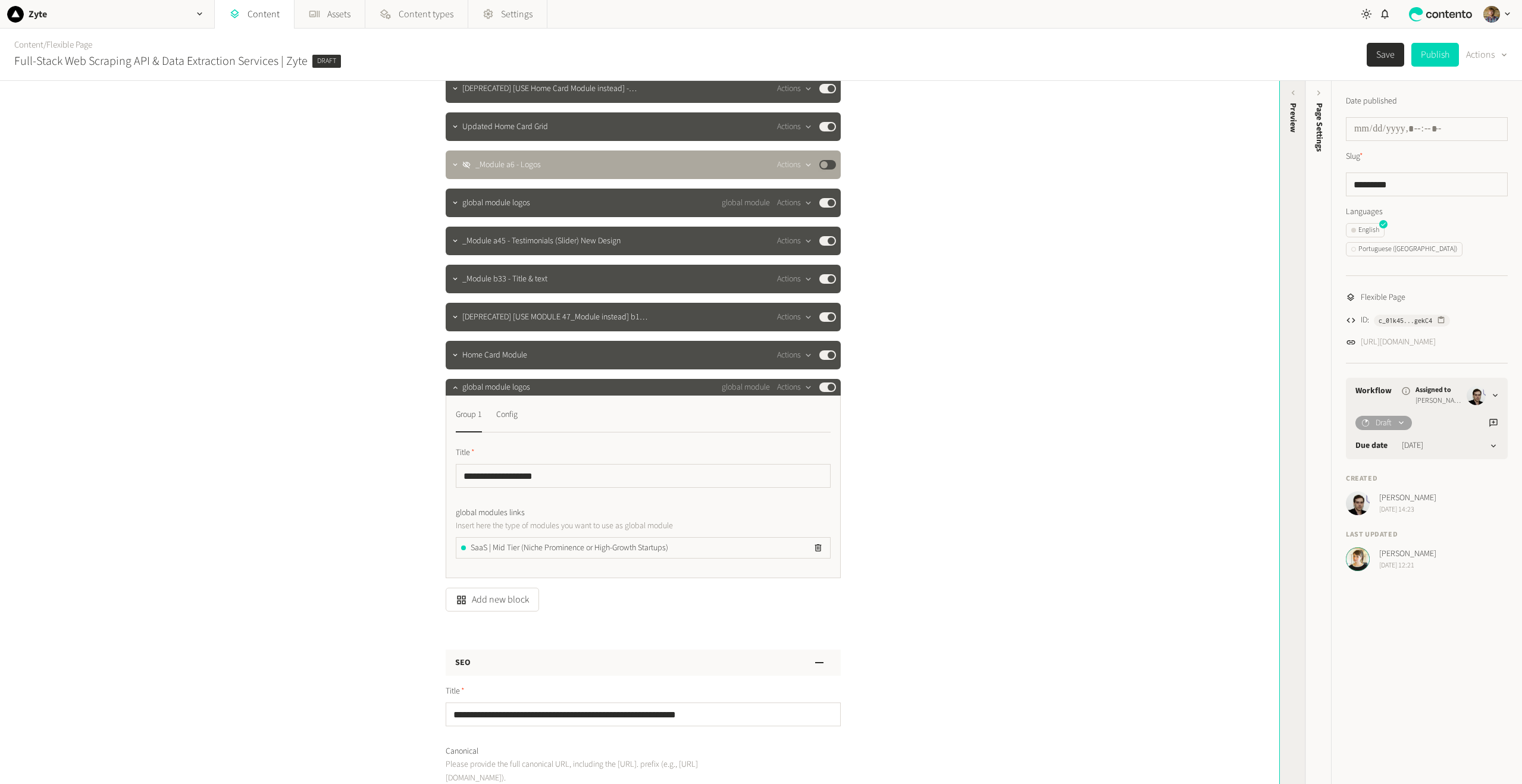
click at [1281, 120] on div "Preview" at bounding box center [1293, 195] width 26 height 214
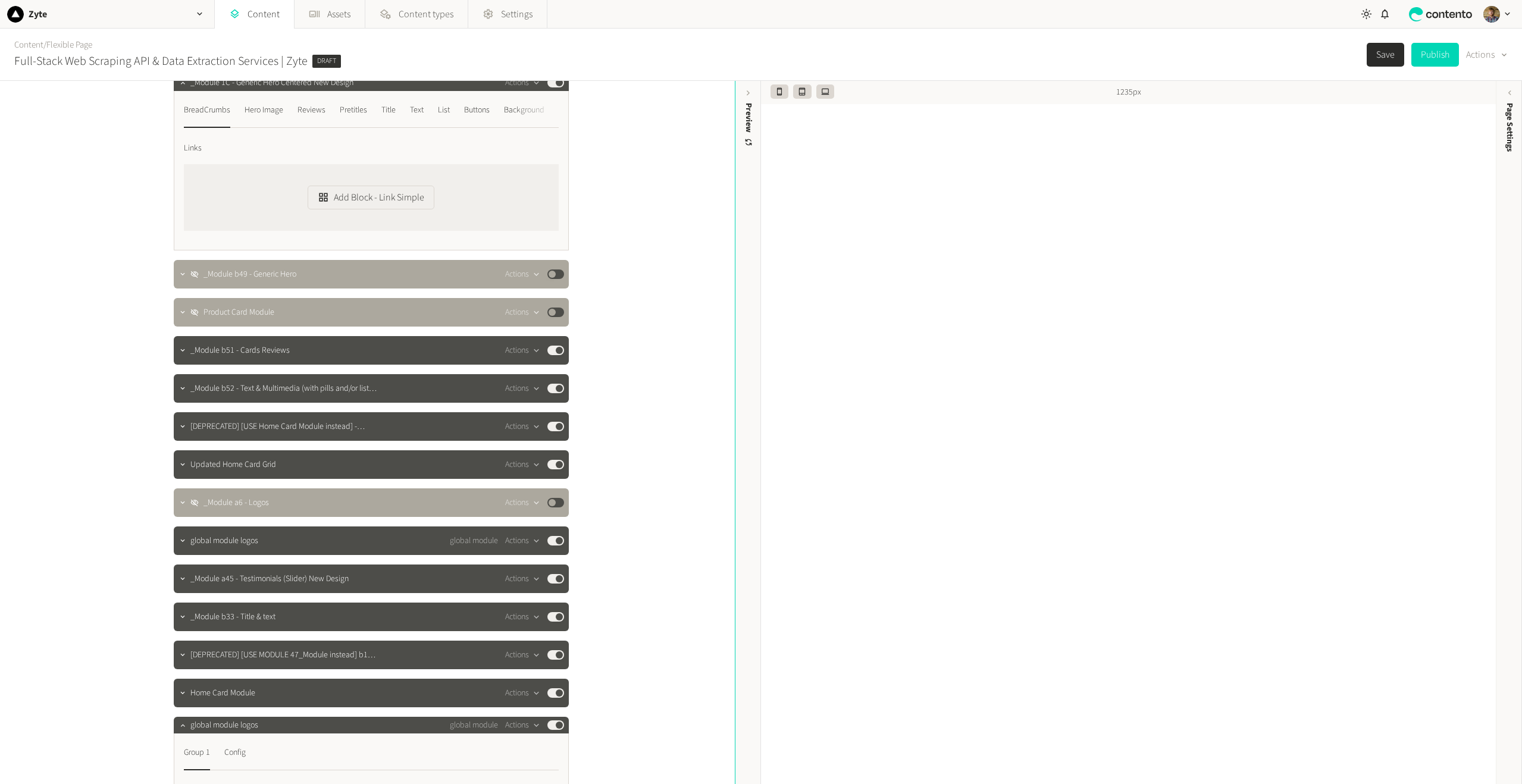
scroll to position [0, 0]
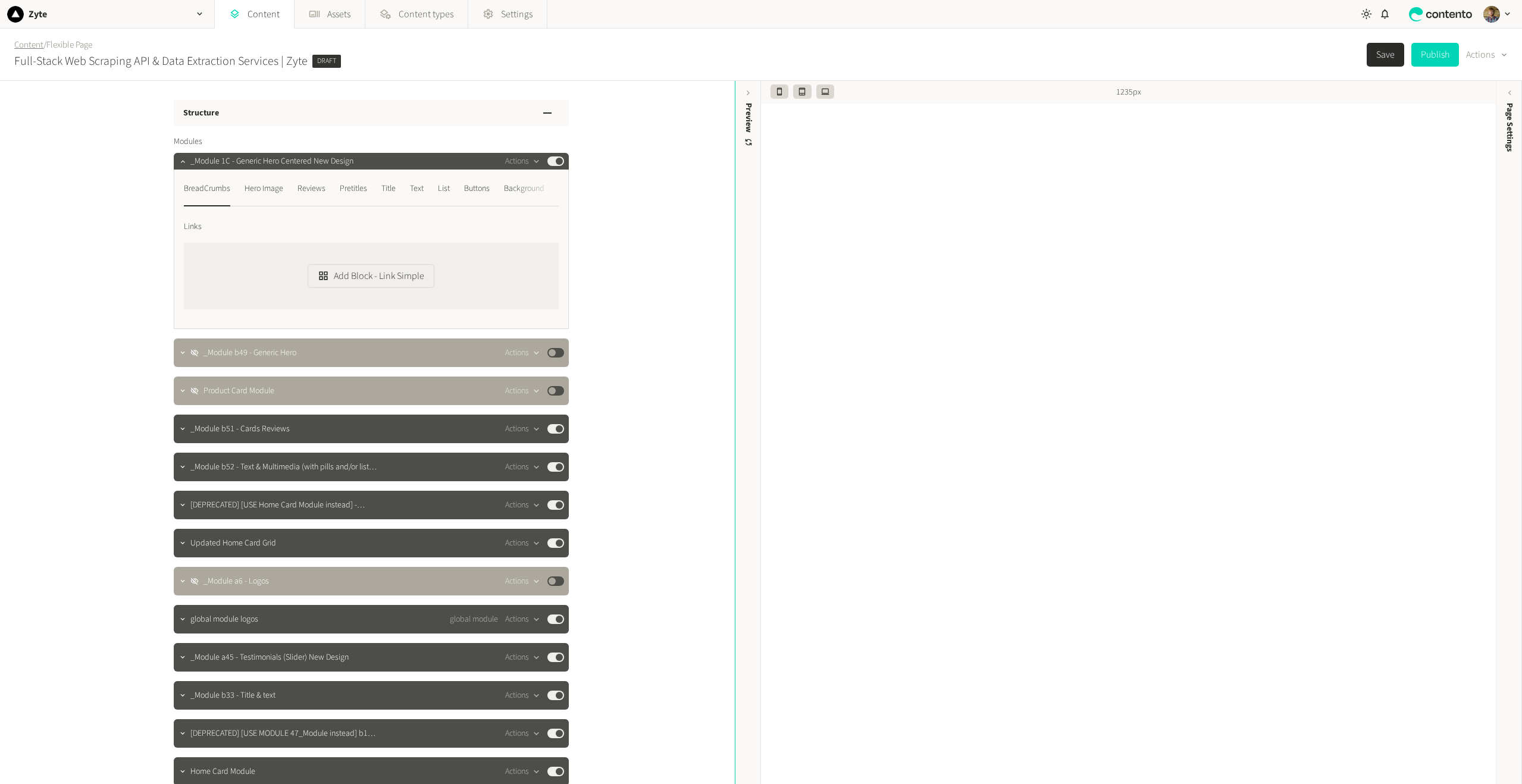
click at [31, 46] on link "Content" at bounding box center [29, 45] width 29 height 12
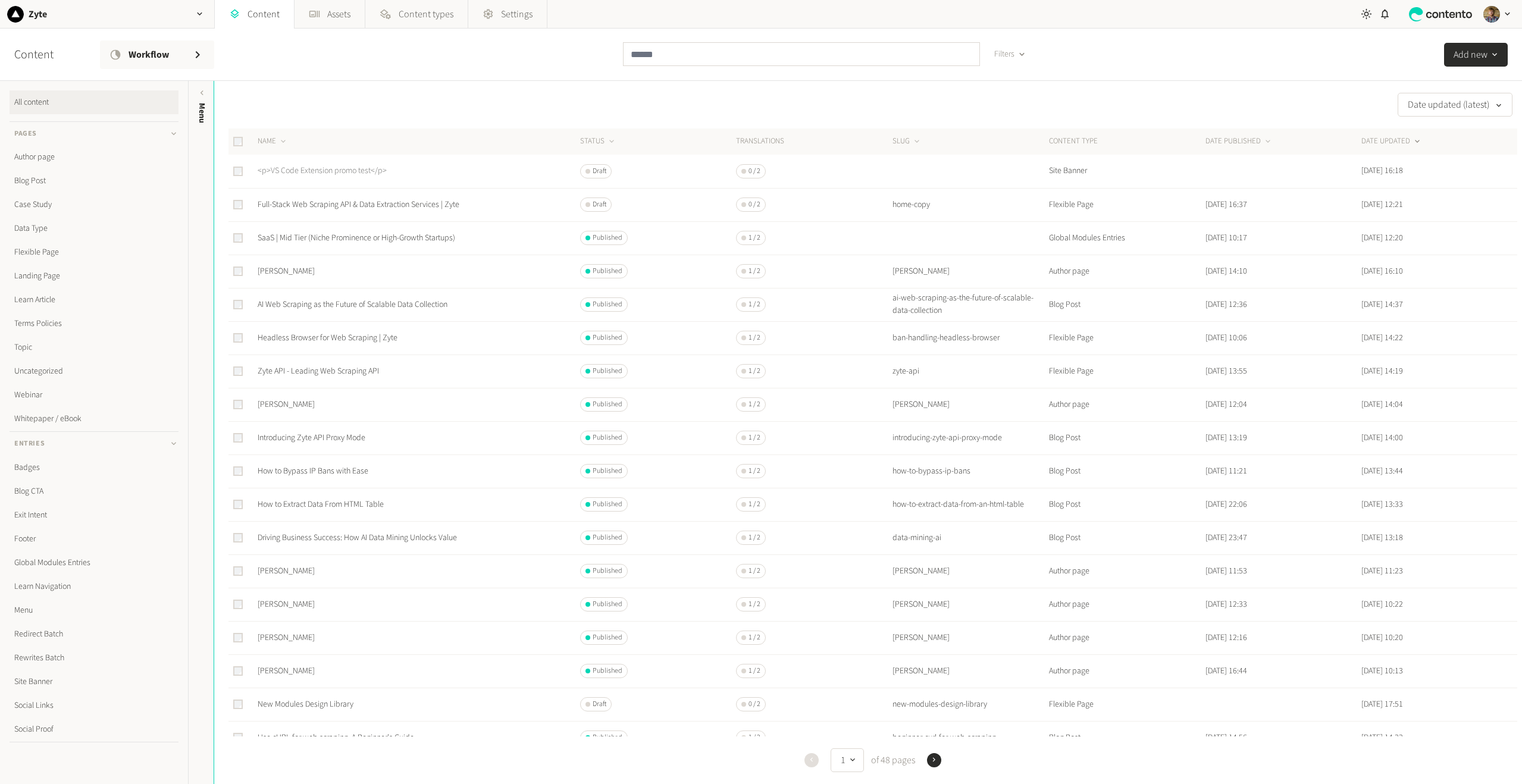
click at [325, 171] on link "<p>VS Code Extension promo test</p>" at bounding box center [322, 171] width 129 height 12
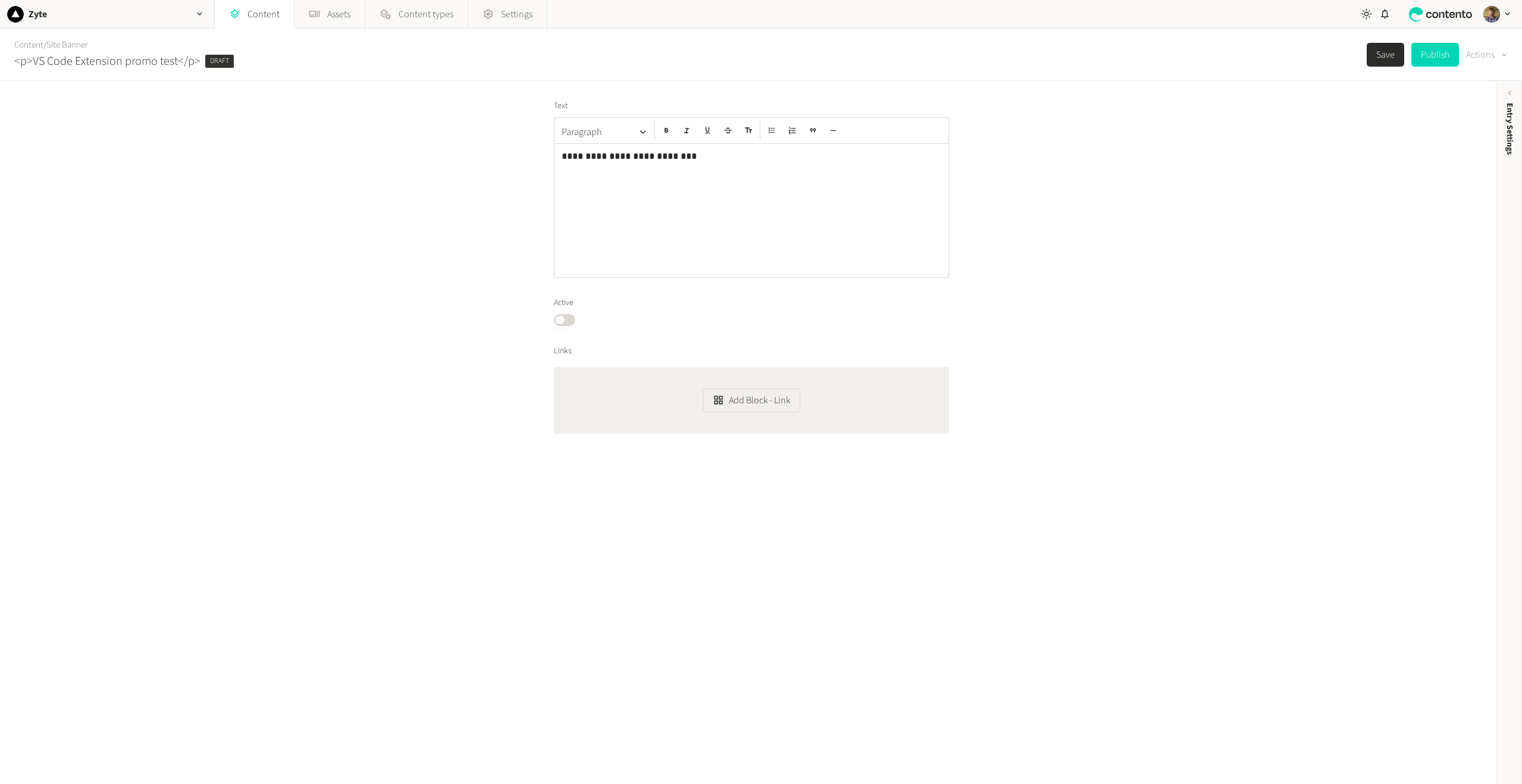
click at [1495, 52] on div "button" at bounding box center [1503, 54] width 17 height 13
click at [1365, 220] on div "**********" at bounding box center [748, 432] width 1496 height 703
click at [1510, 156] on div "Entry Settings" at bounding box center [1509, 195] width 26 height 214
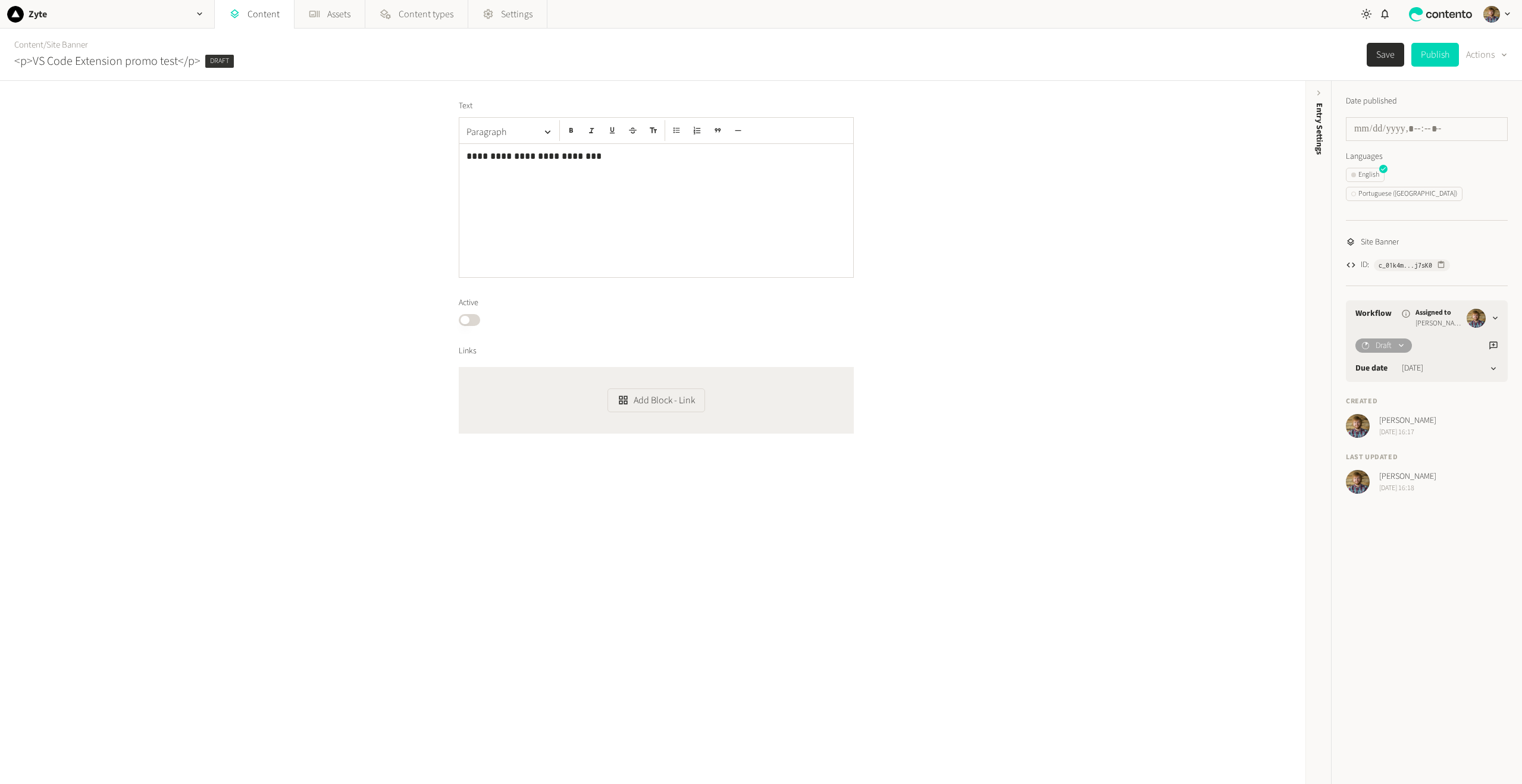
click at [1405, 341] on icon at bounding box center [1401, 346] width 10 height 10
click at [1404, 339] on button "Draft" at bounding box center [1383, 346] width 56 height 14
click at [1163, 173] on div "**********" at bounding box center [653, 432] width 1305 height 703
click at [26, 46] on link "Content" at bounding box center [29, 45] width 29 height 12
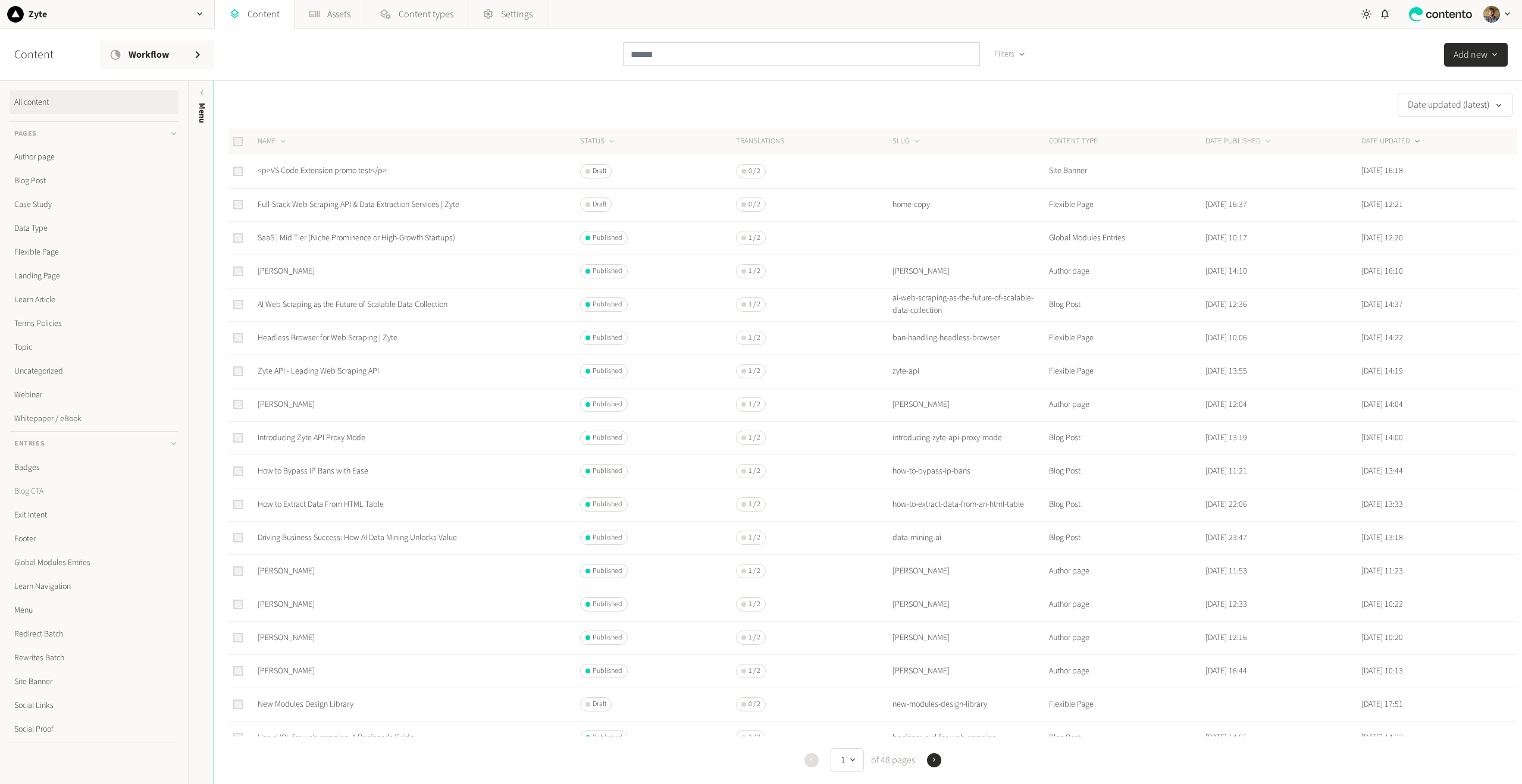
scroll to position [15, 0]
click at [26, 599] on link "Menu" at bounding box center [94, 594] width 169 height 24
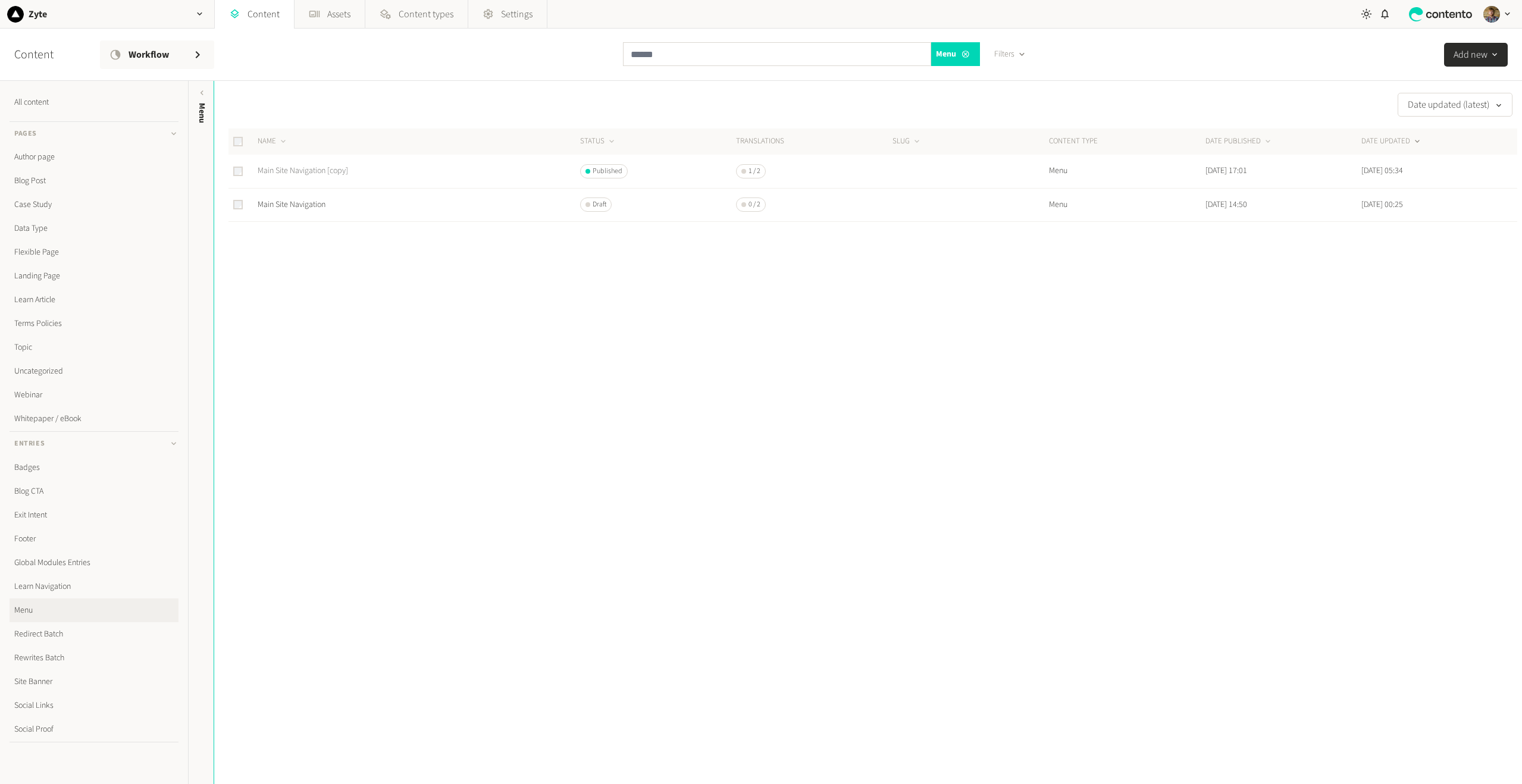
click at [323, 170] on link "Main Site Navigation [copy]" at bounding box center [302, 171] width 91 height 12
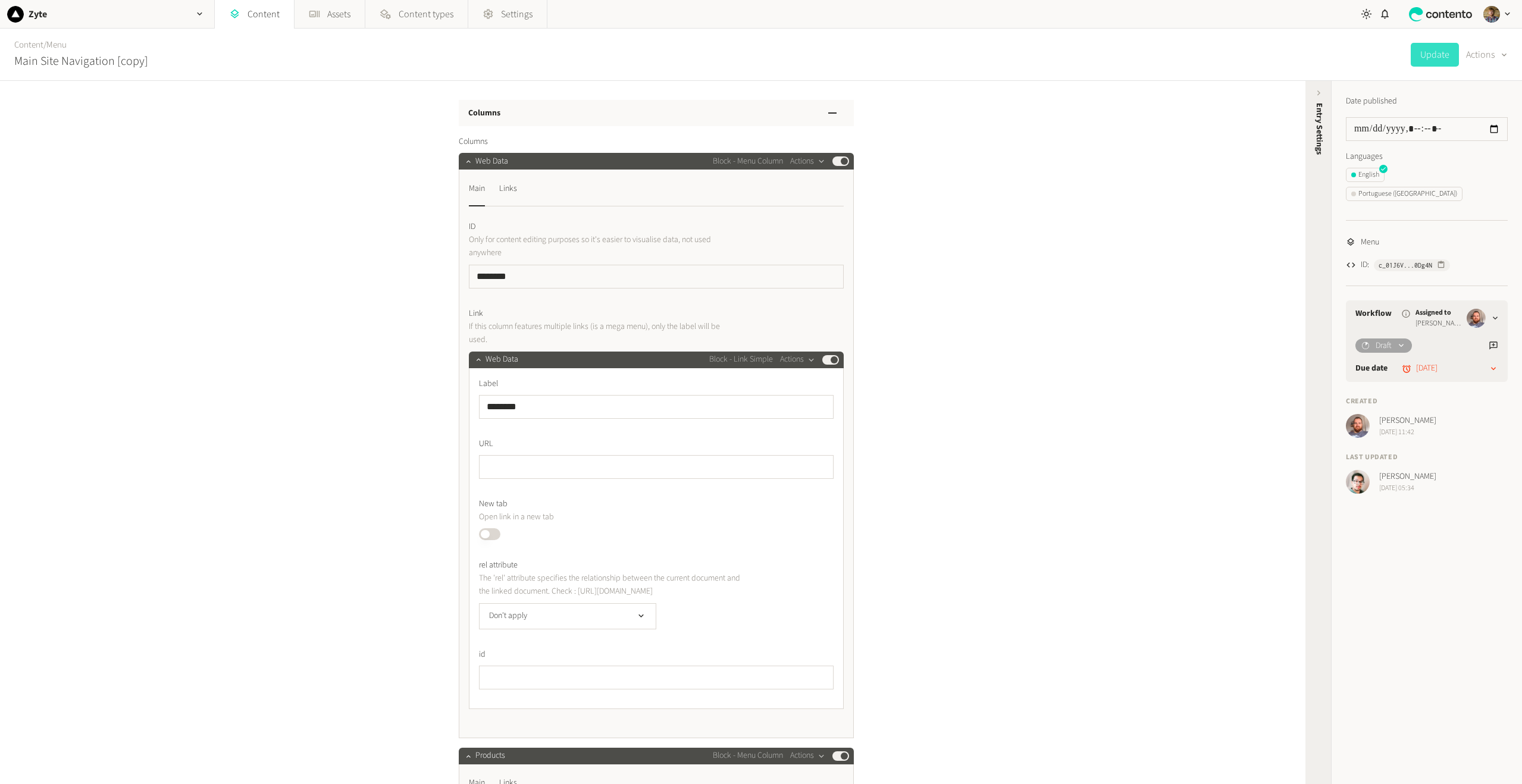
click at [1319, 139] on span "Entry Settings" at bounding box center [1319, 129] width 12 height 52
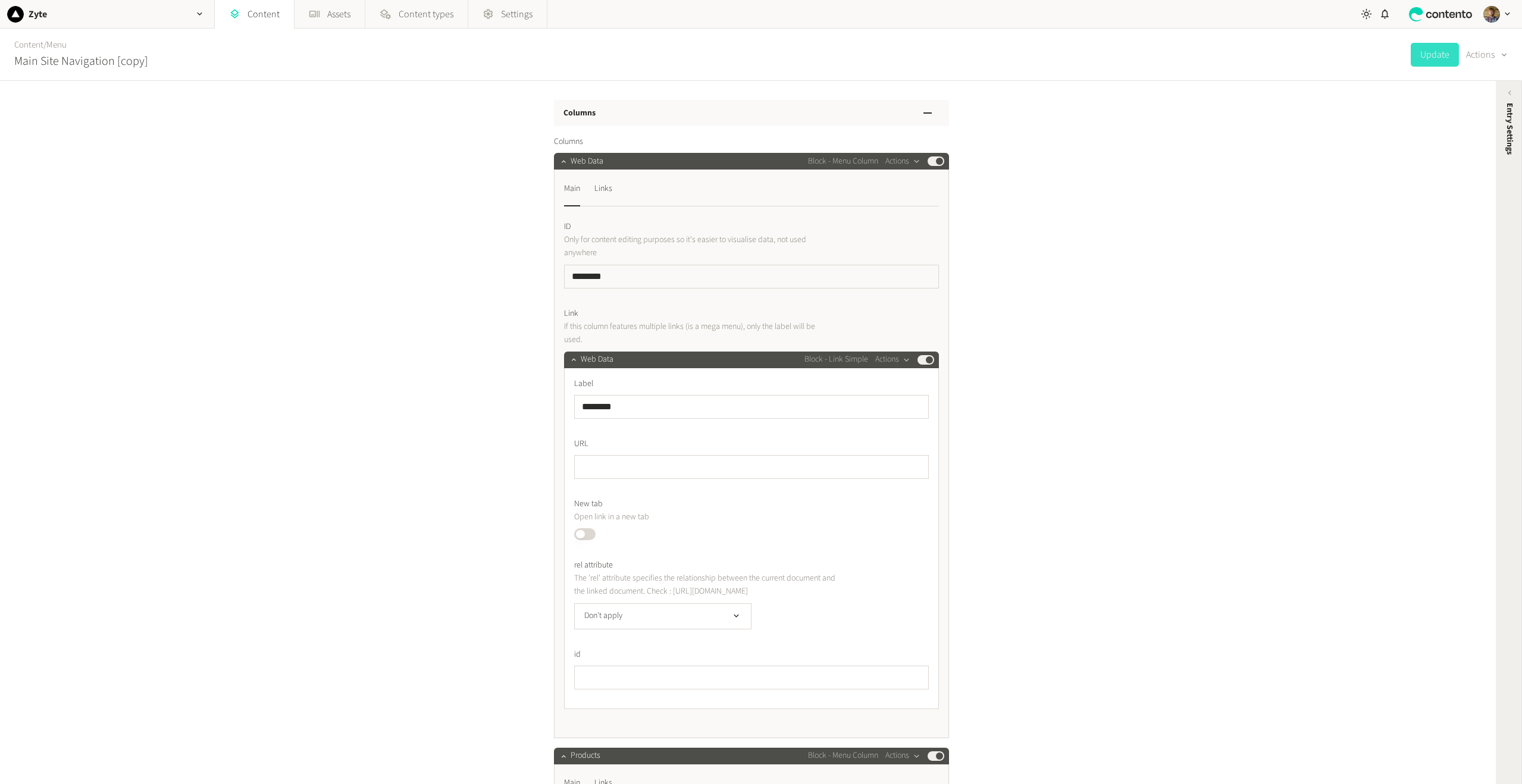
click at [1508, 151] on span "Entry Settings" at bounding box center [1510, 129] width 12 height 52
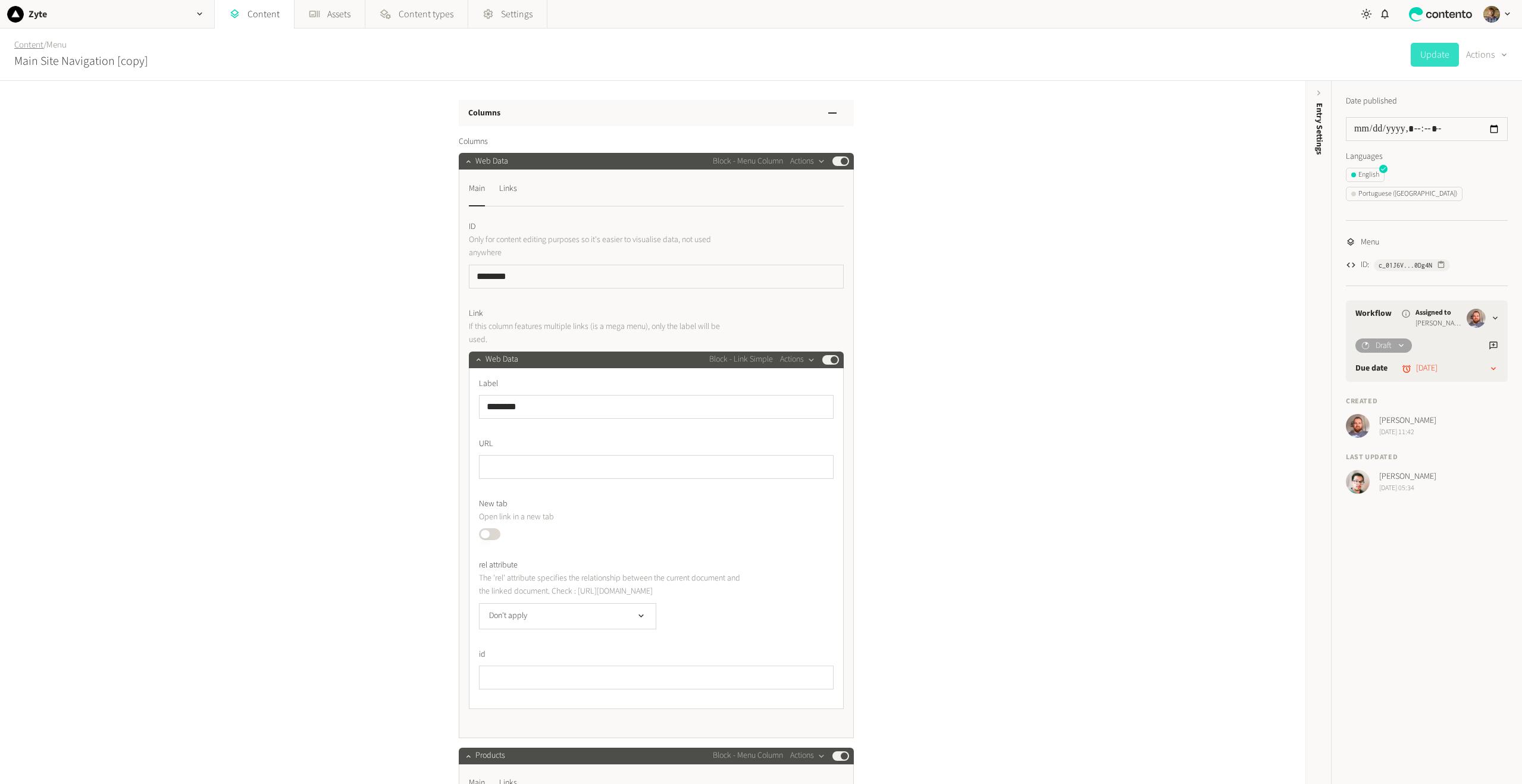
click at [30, 45] on link "Content" at bounding box center [29, 45] width 29 height 12
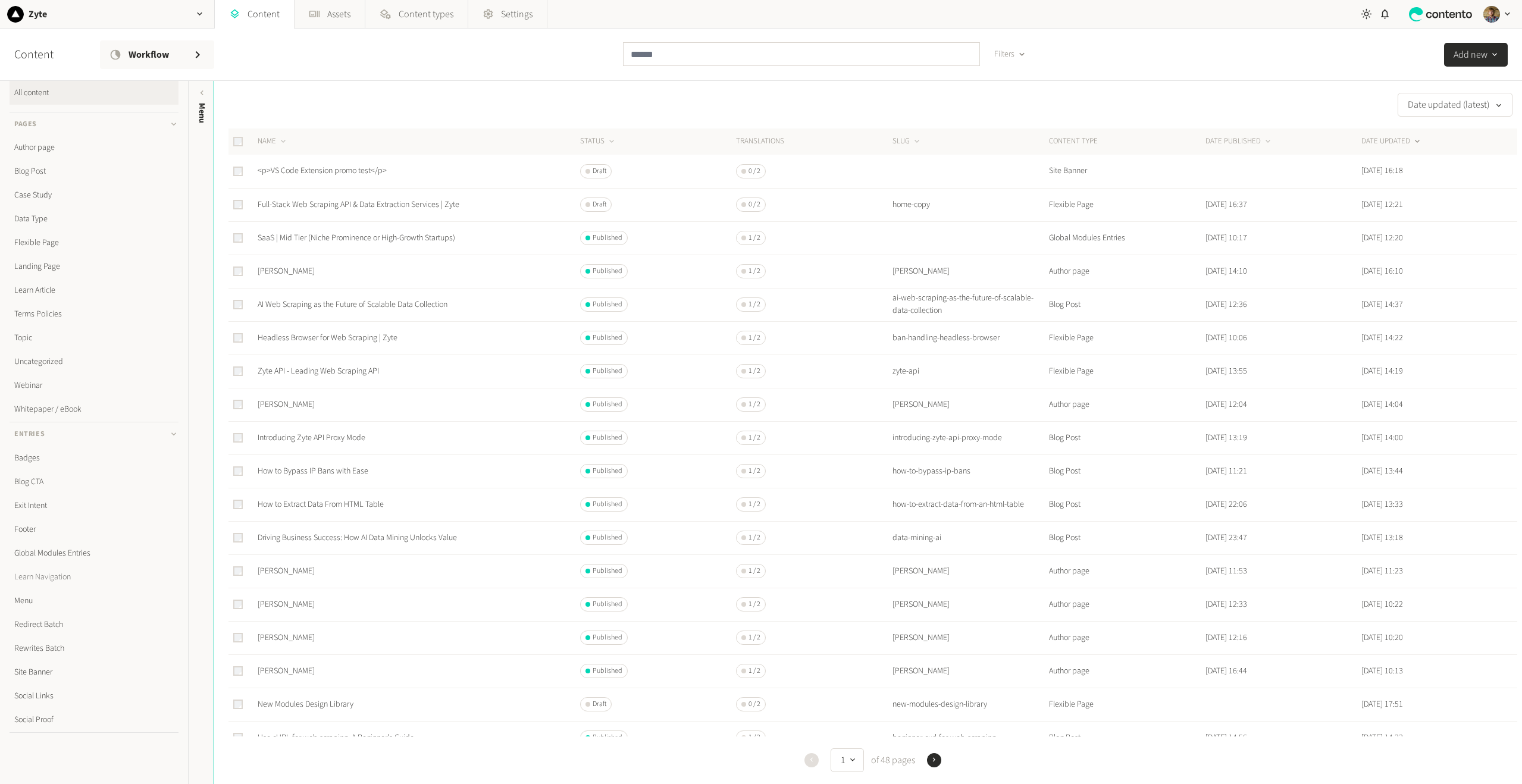
scroll to position [15, 0]
click at [43, 669] on link "Site Banner" at bounding box center [94, 666] width 169 height 24
